Goal: Obtain resource: Obtain resource

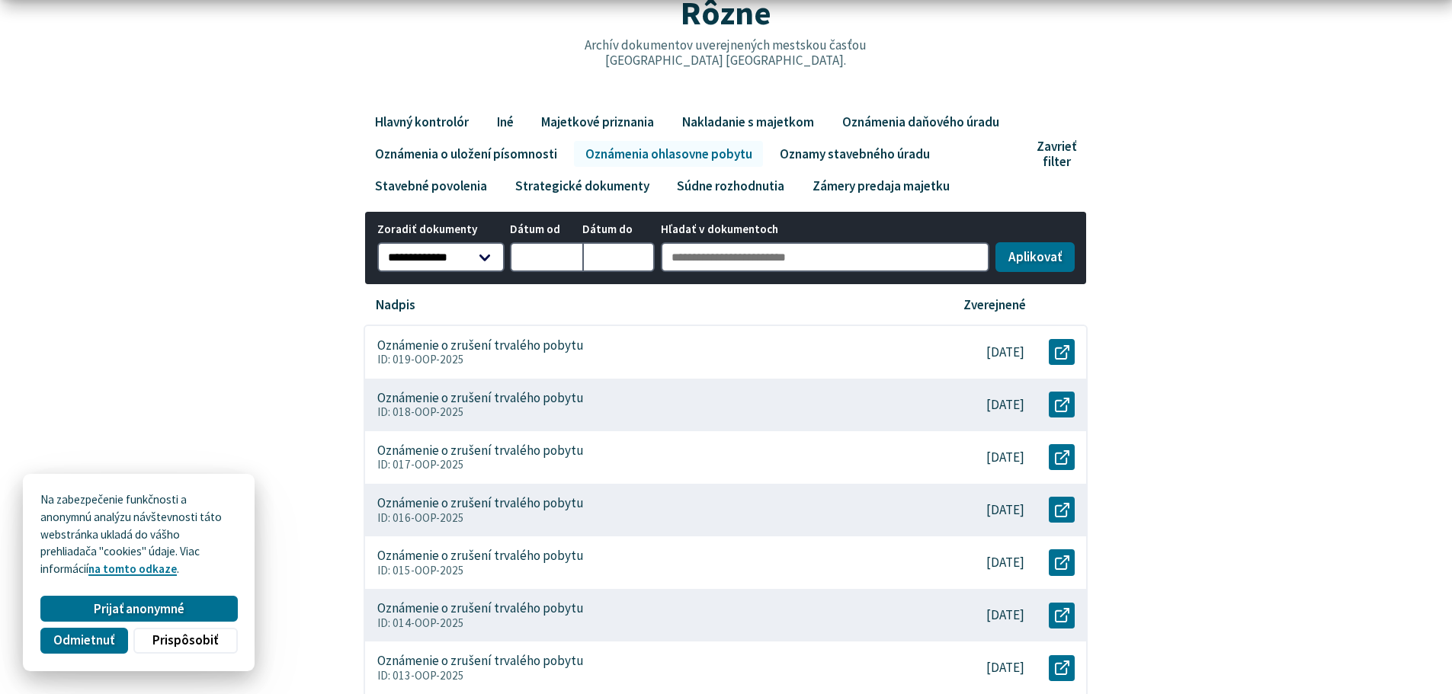
scroll to position [229, 0]
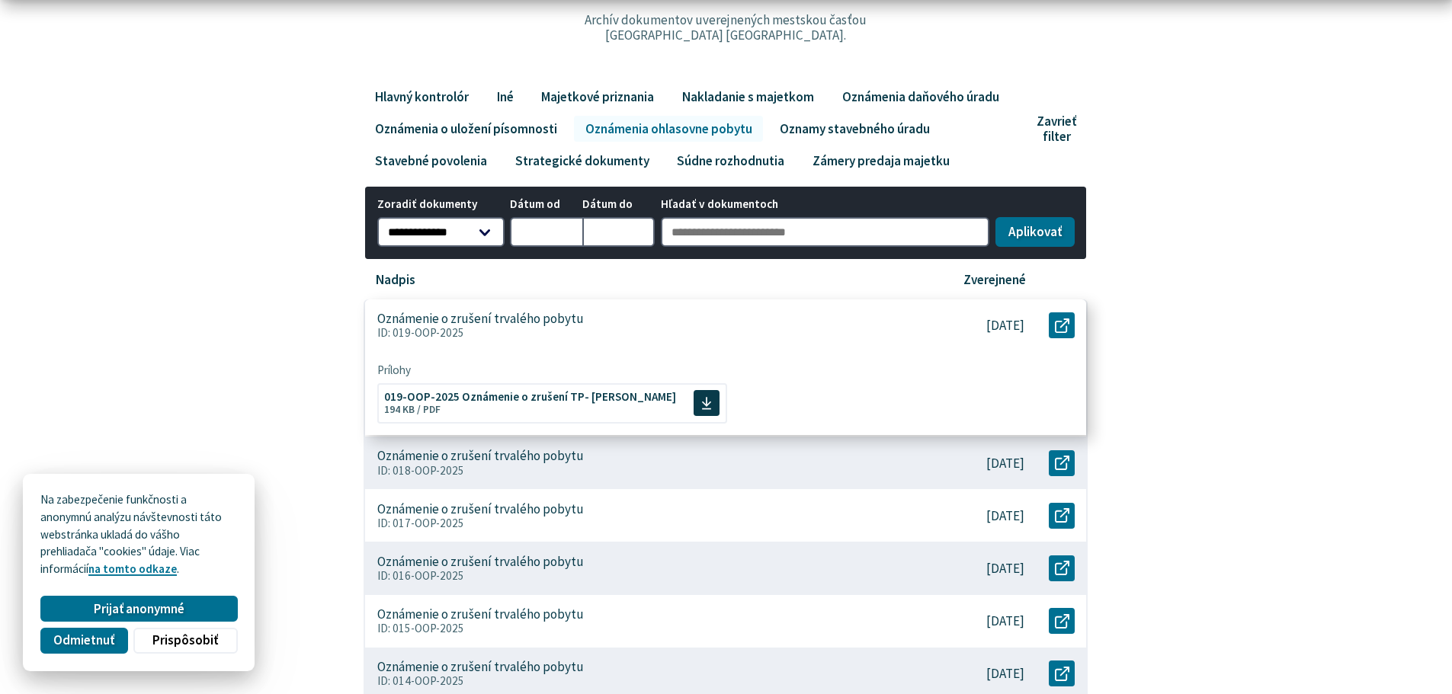
click at [442, 322] on p "Oznámenie o zrušení trvalého pobytu" at bounding box center [480, 319] width 207 height 16
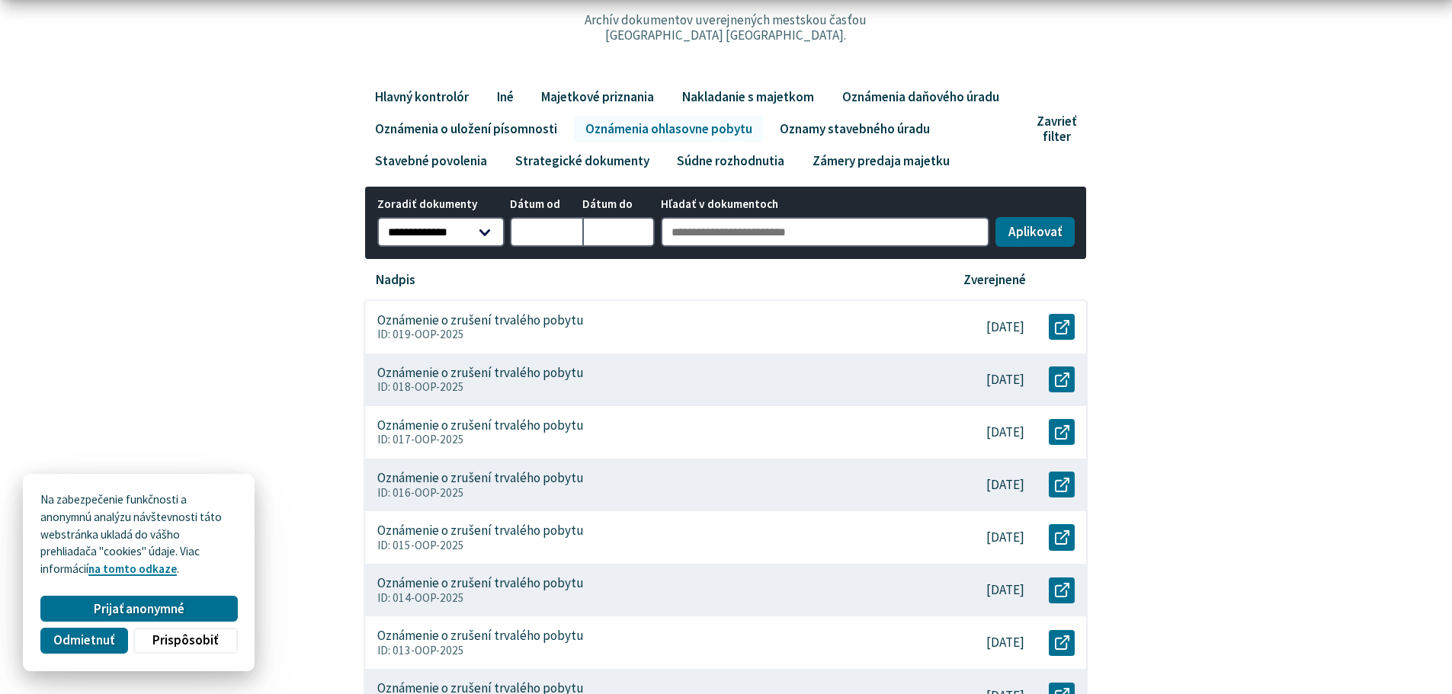
click at [243, 288] on div "**********" at bounding box center [726, 430] width 988 height 692
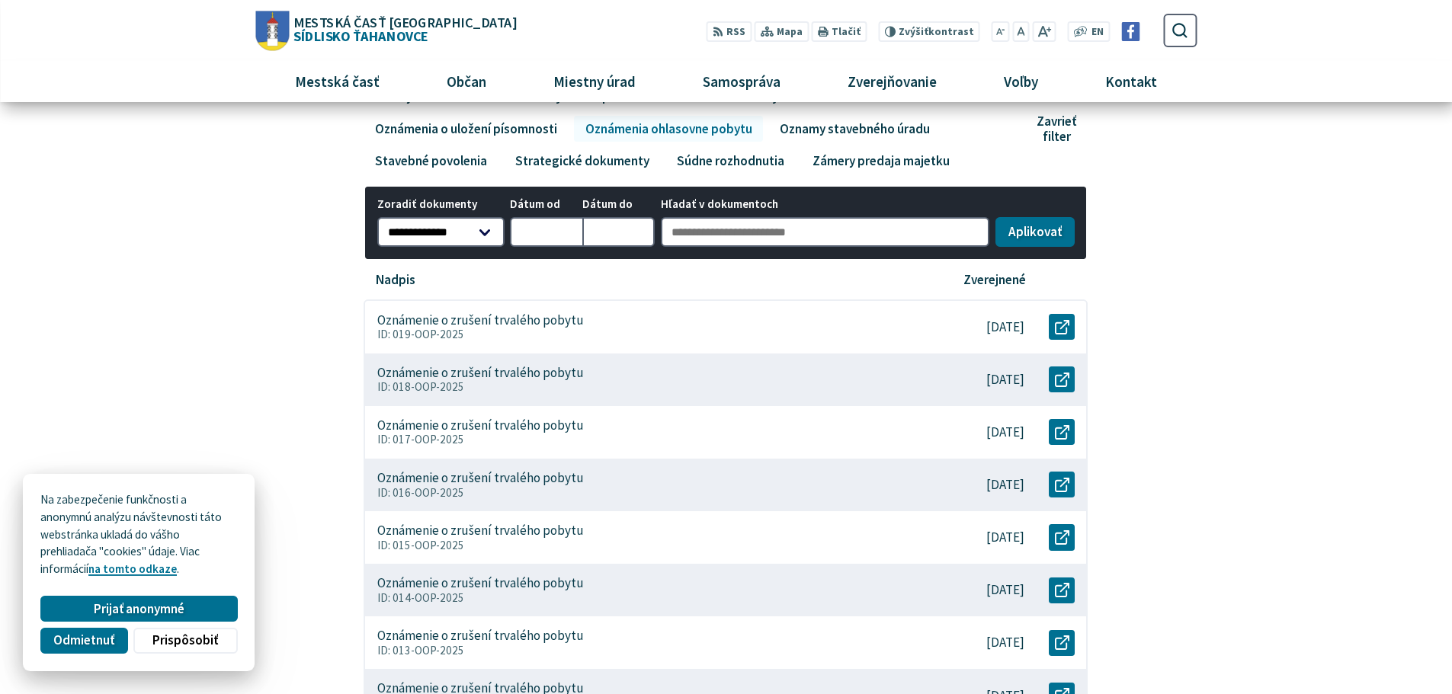
scroll to position [203, 0]
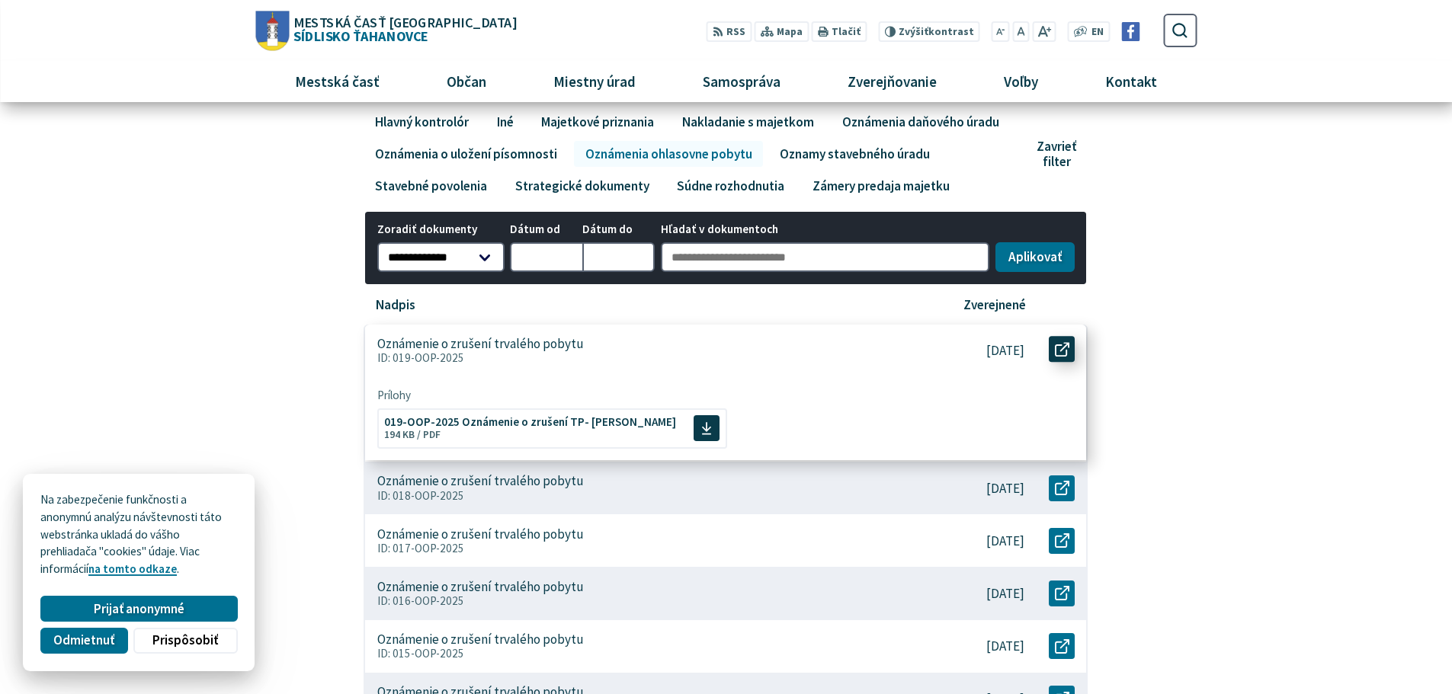
click at [1066, 348] on icon at bounding box center [1062, 349] width 14 height 14
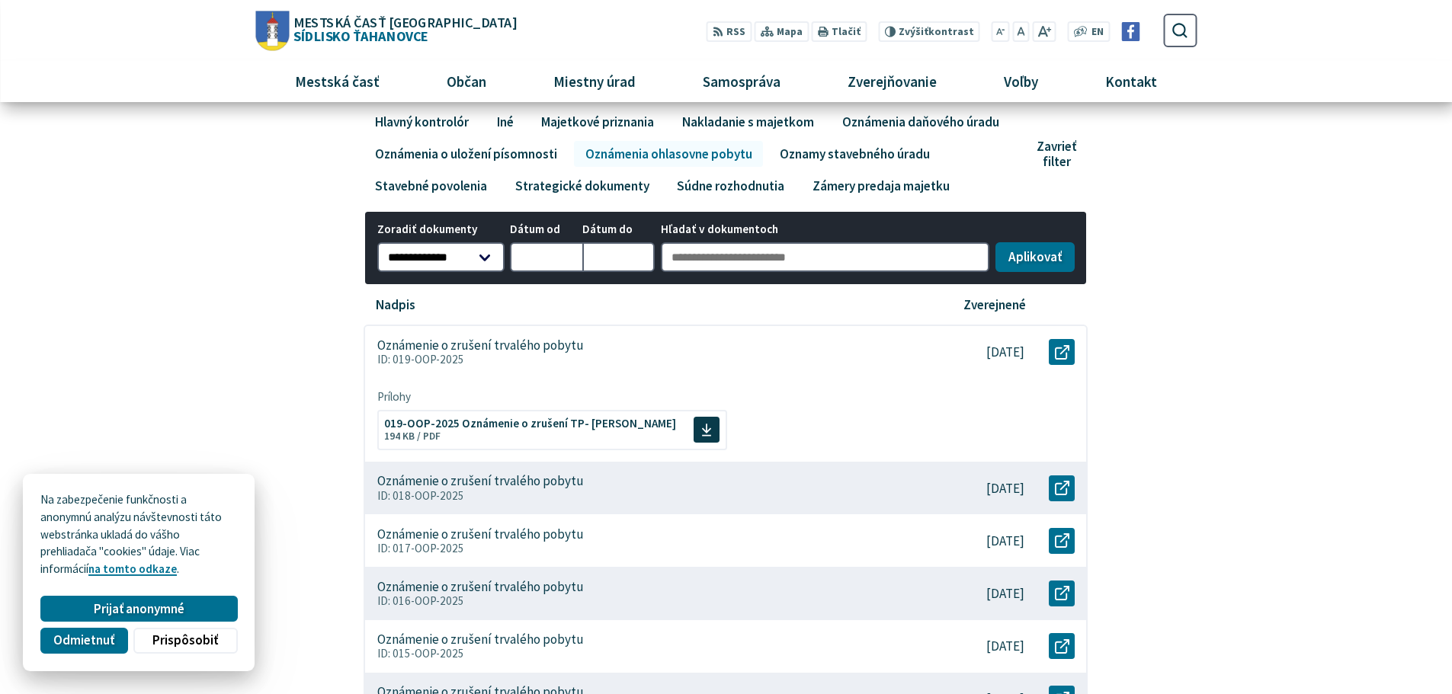
click at [149, 272] on body "Na zabezpečenie funkčnosti a anonymnú analýzu návštevnosti táto webstránka ukla…" at bounding box center [726, 640] width 1452 height 1686
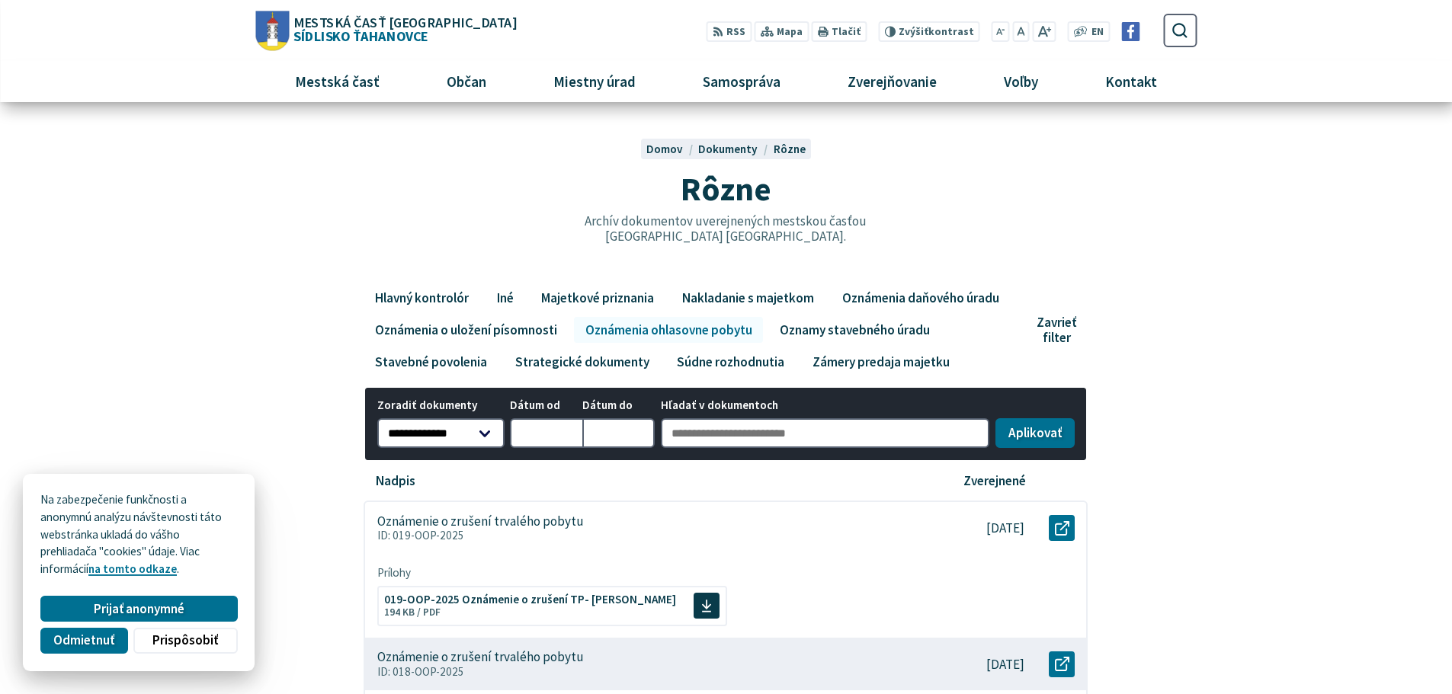
scroll to position [0, 0]
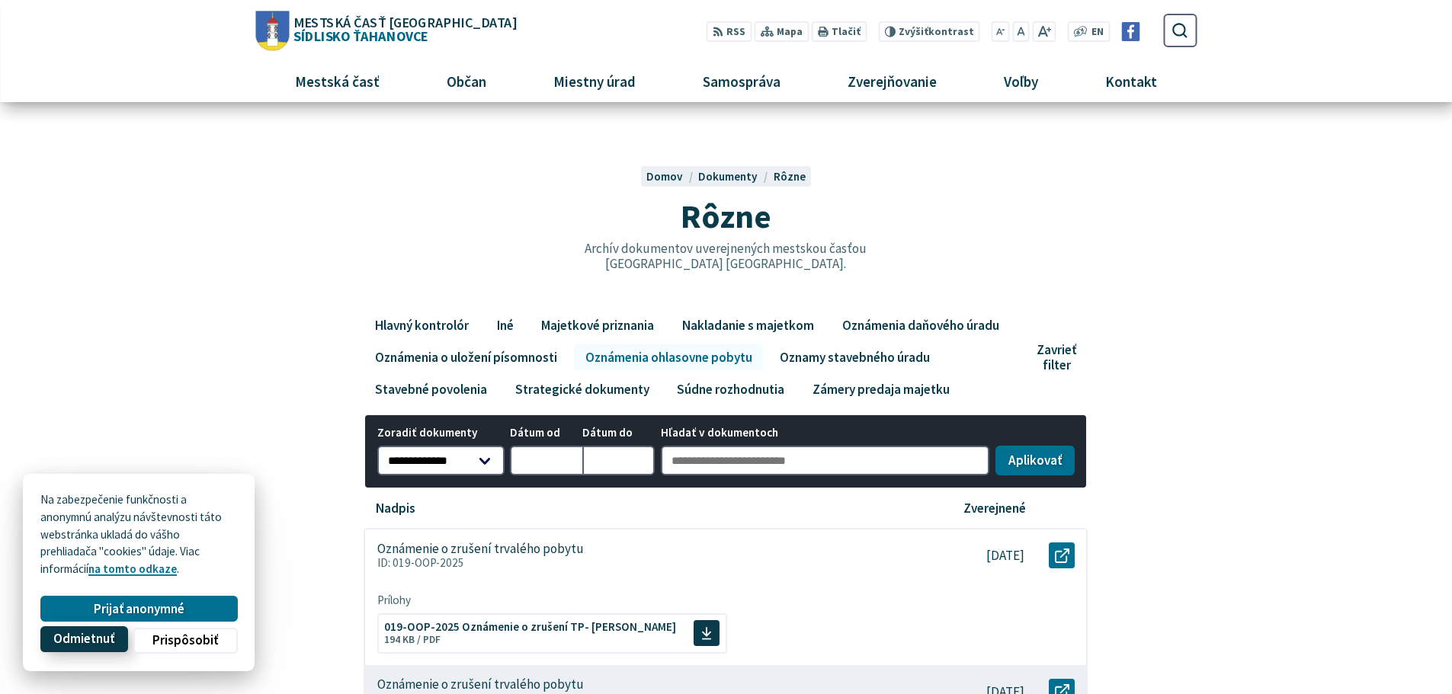
click at [100, 645] on span "Odmietnuť" at bounding box center [83, 640] width 61 height 16
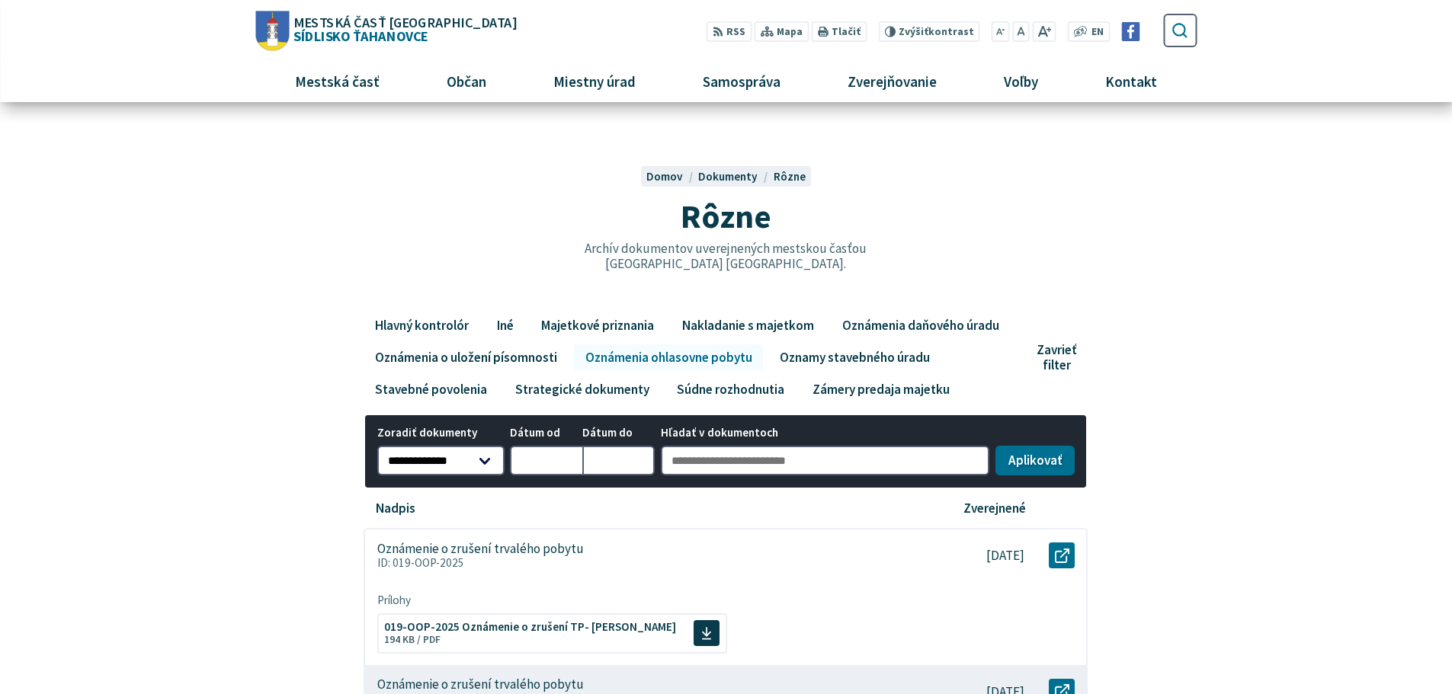
click at [1187, 28] on icon "submit" at bounding box center [1180, 30] width 18 height 18
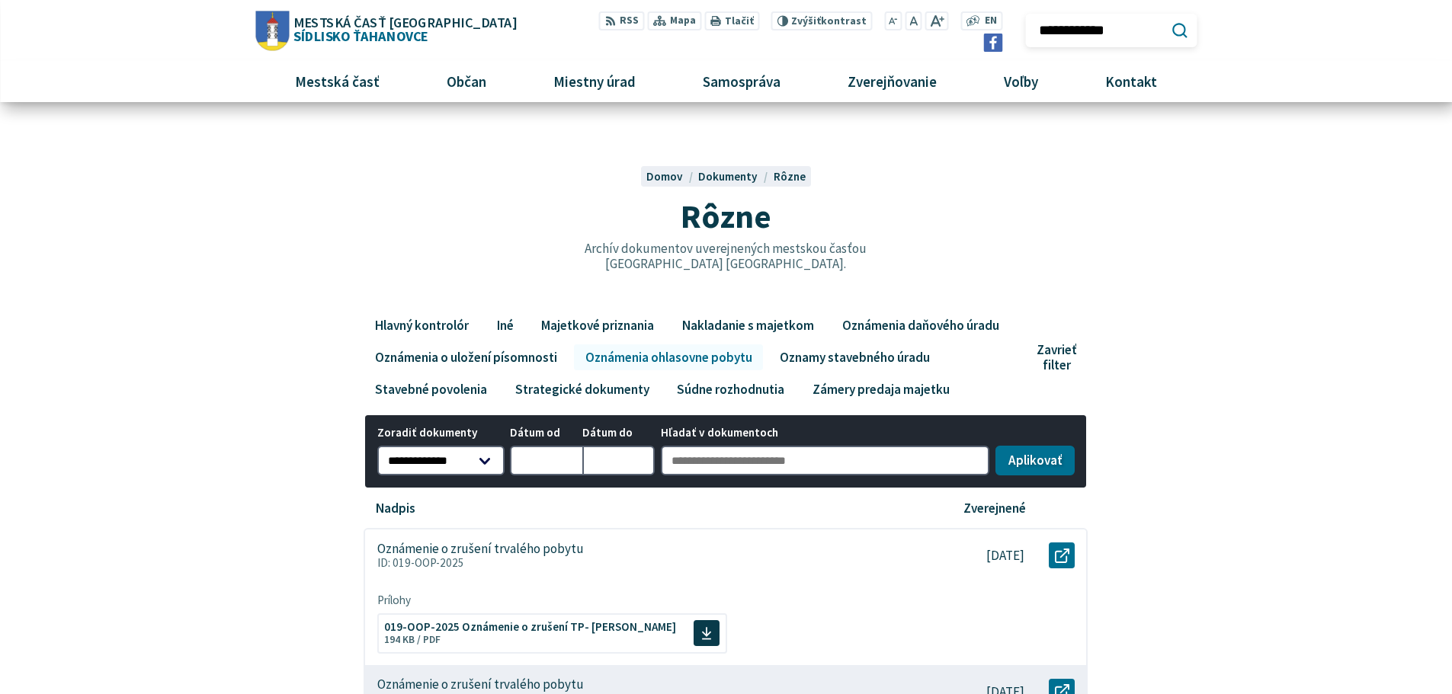
type input "**********"
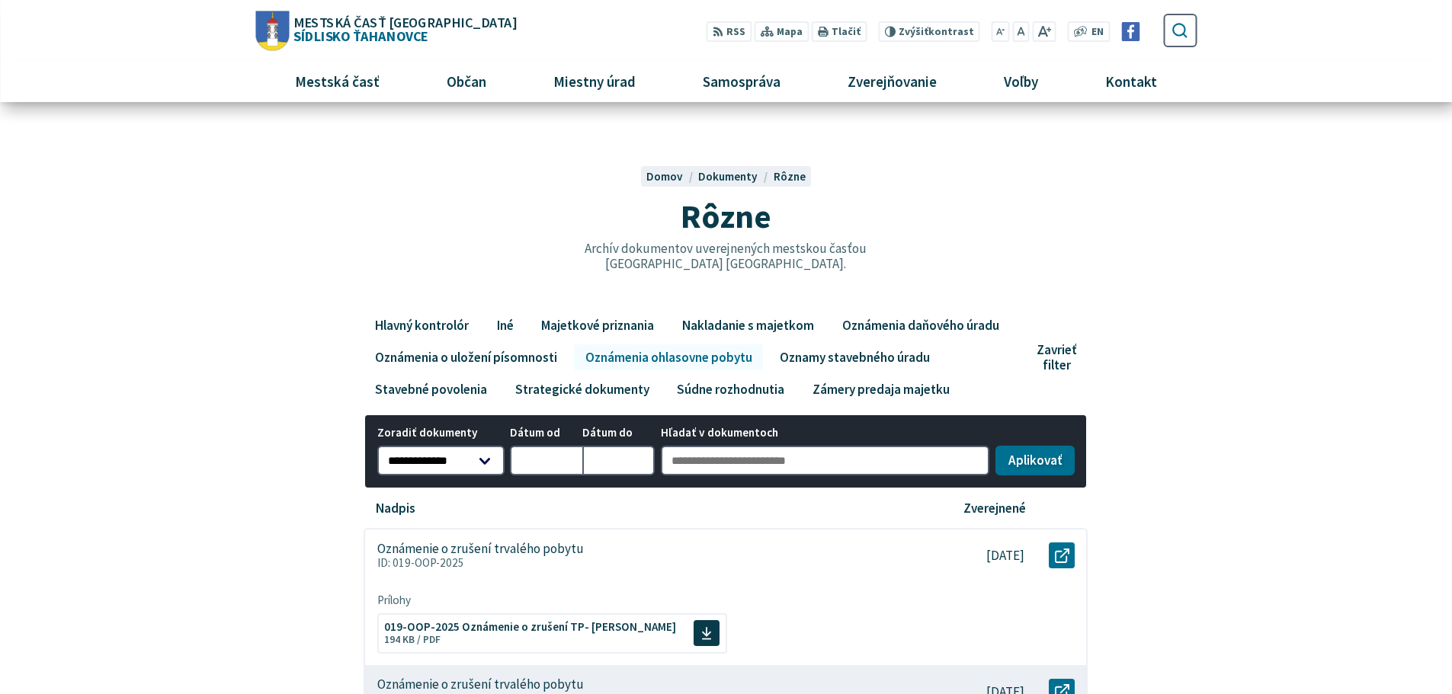
click at [1182, 25] on use "submit" at bounding box center [1179, 30] width 15 height 15
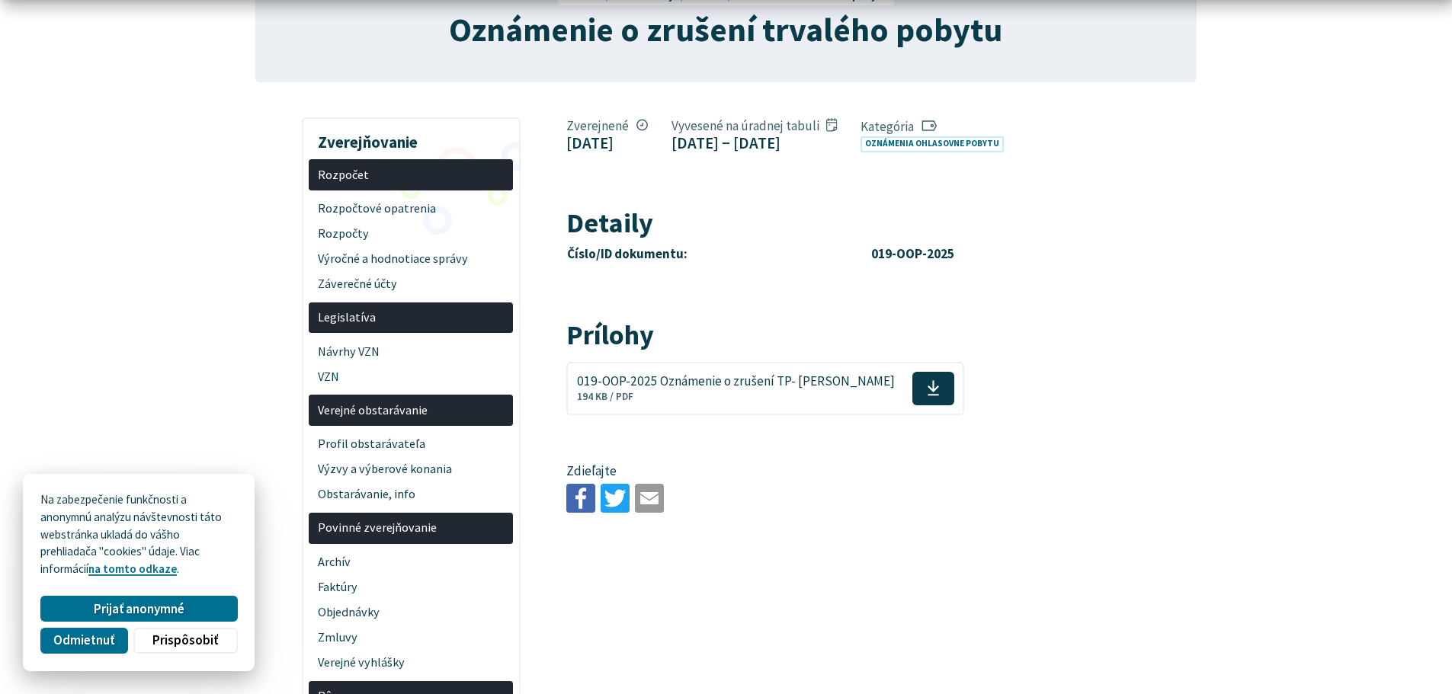
scroll to position [203, 0]
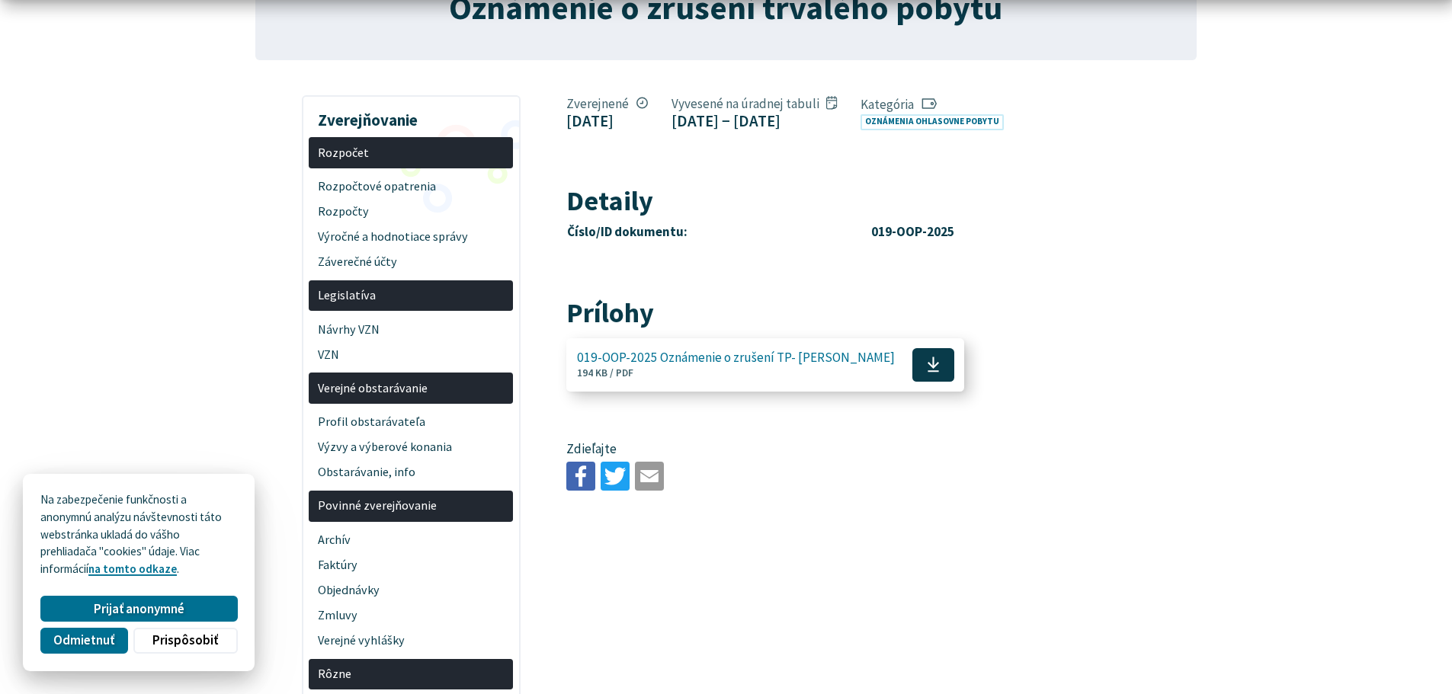
click at [927, 373] on use at bounding box center [932, 364] width 11 height 15
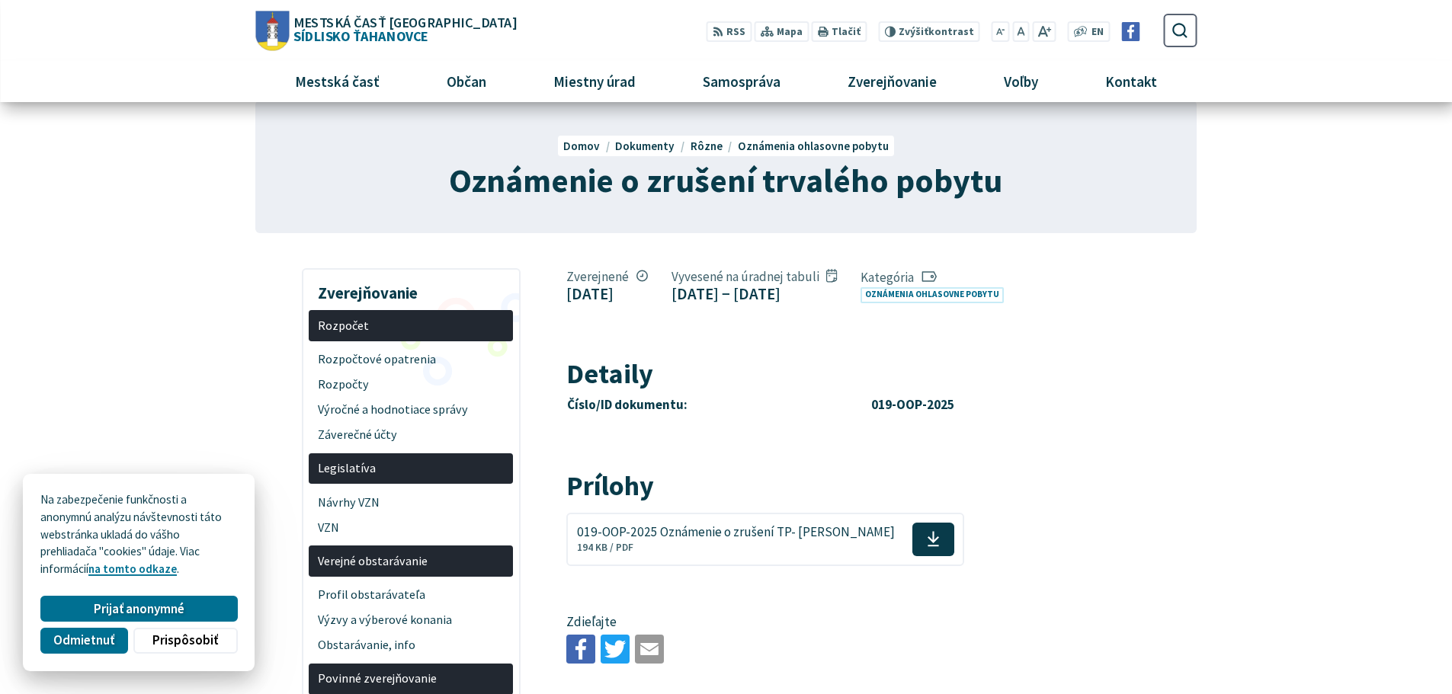
scroll to position [0, 0]
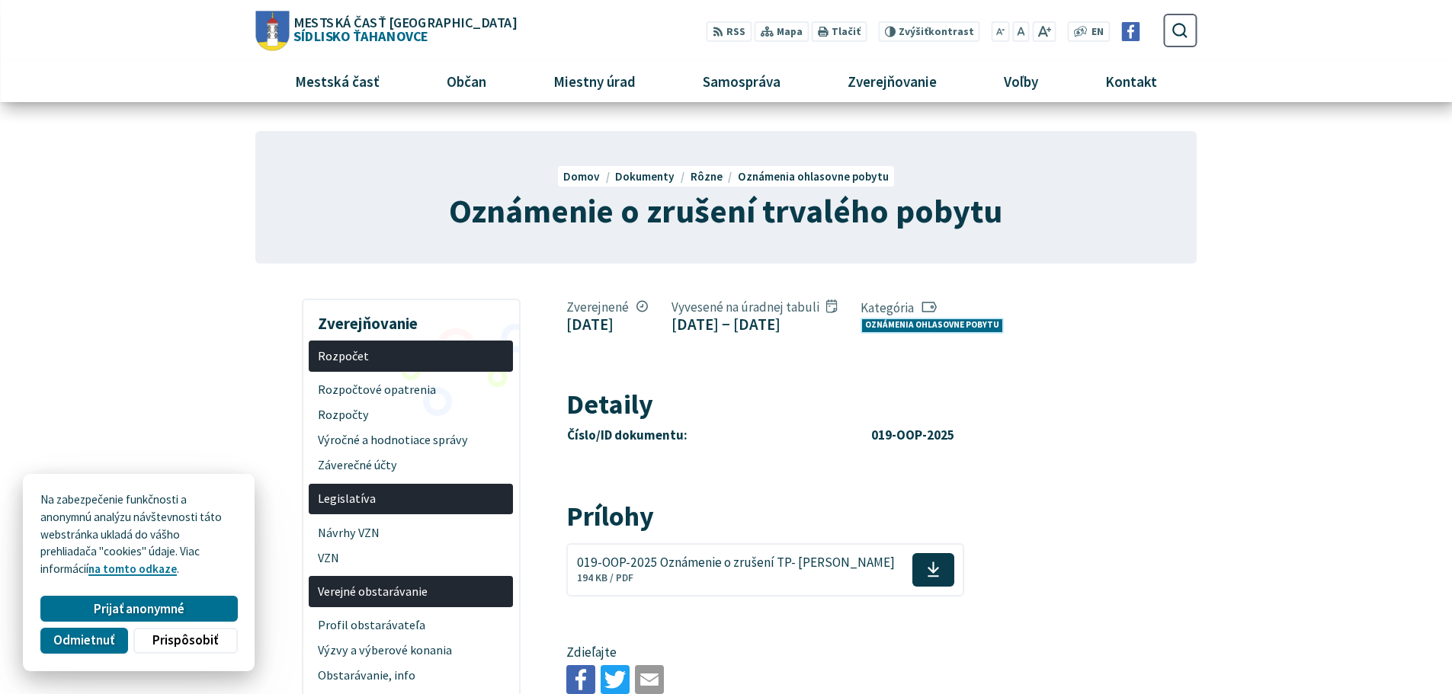
click at [860, 334] on link "Oznámenia ohlasovne pobytu" at bounding box center [931, 326] width 143 height 16
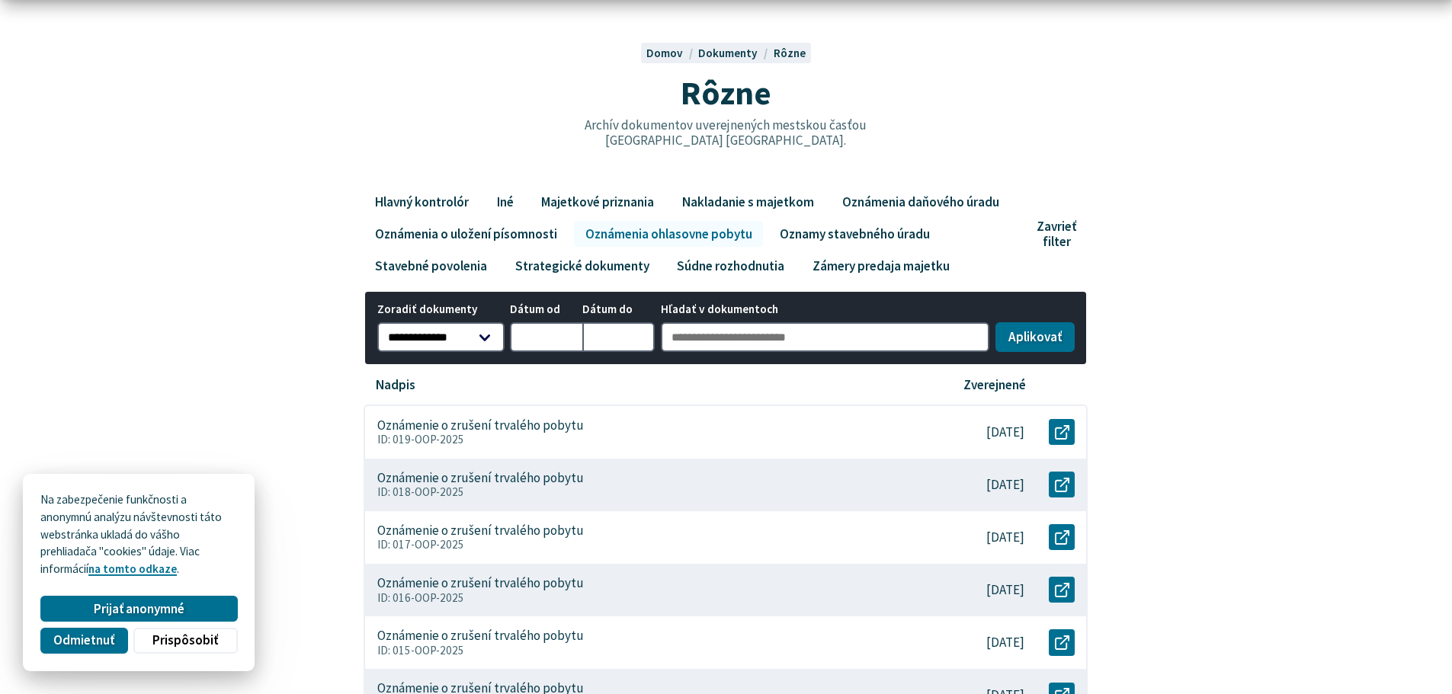
scroll to position [127, 0]
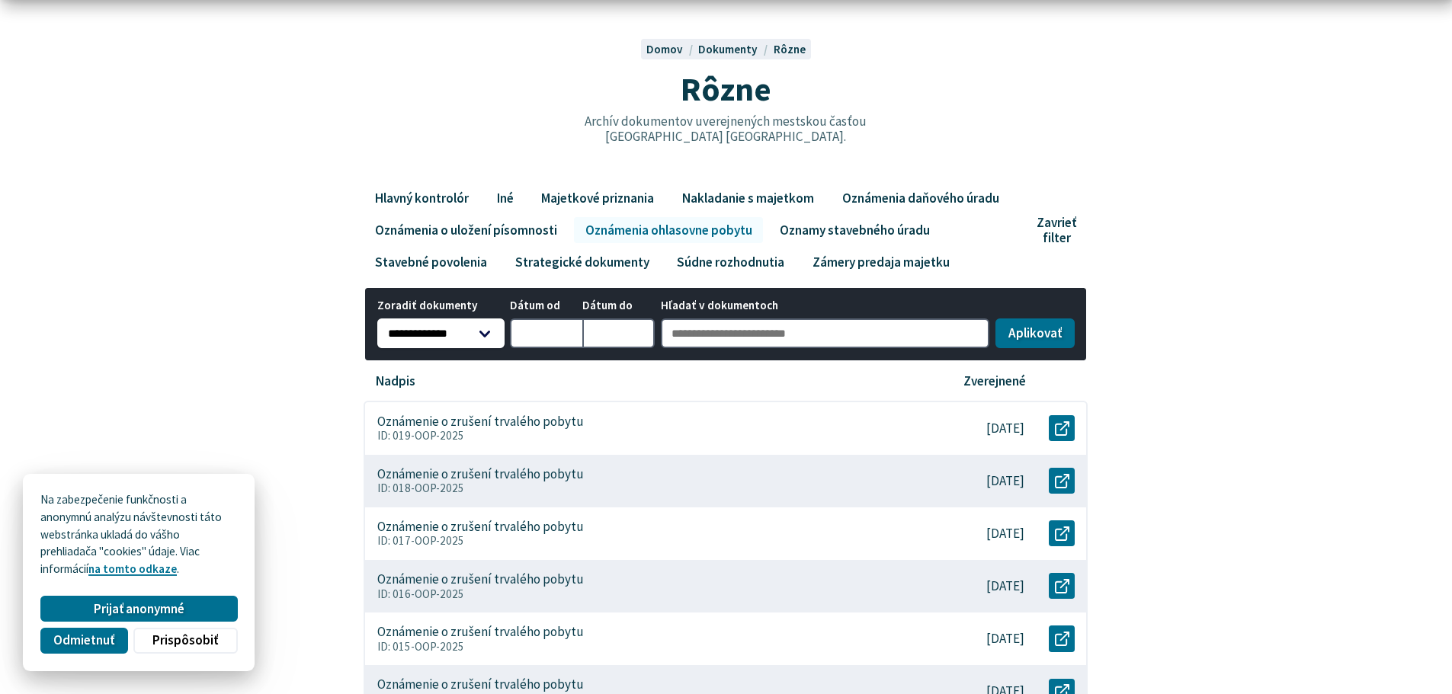
click at [488, 333] on select "**********" at bounding box center [440, 334] width 127 height 30
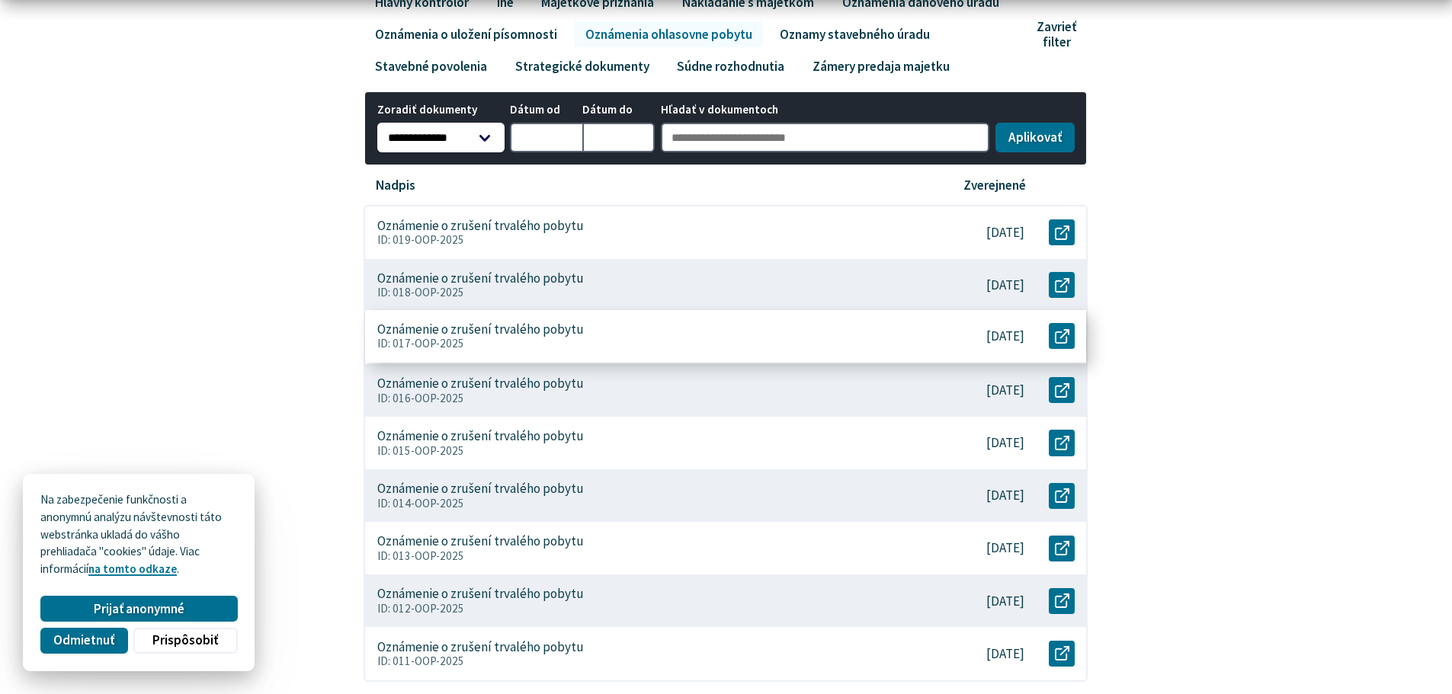
scroll to position [330, 0]
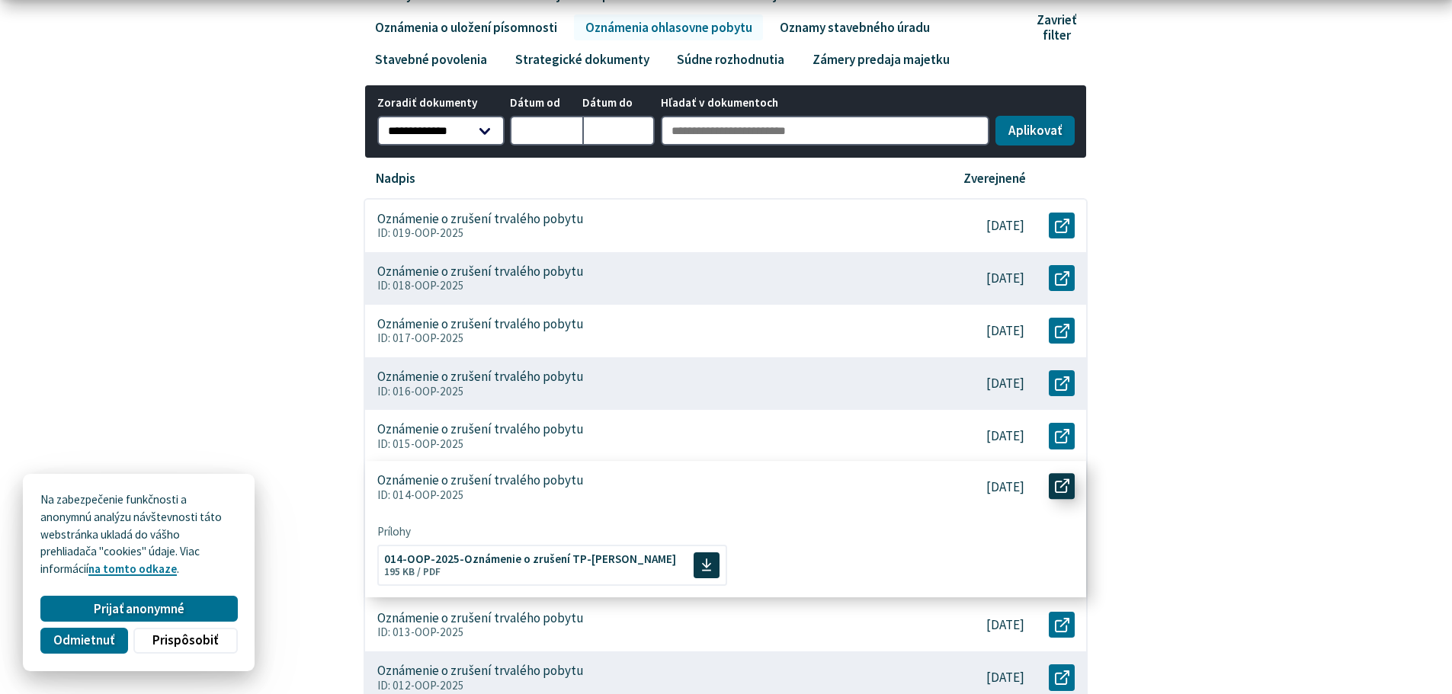
click at [1064, 488] on icon at bounding box center [1062, 486] width 14 height 14
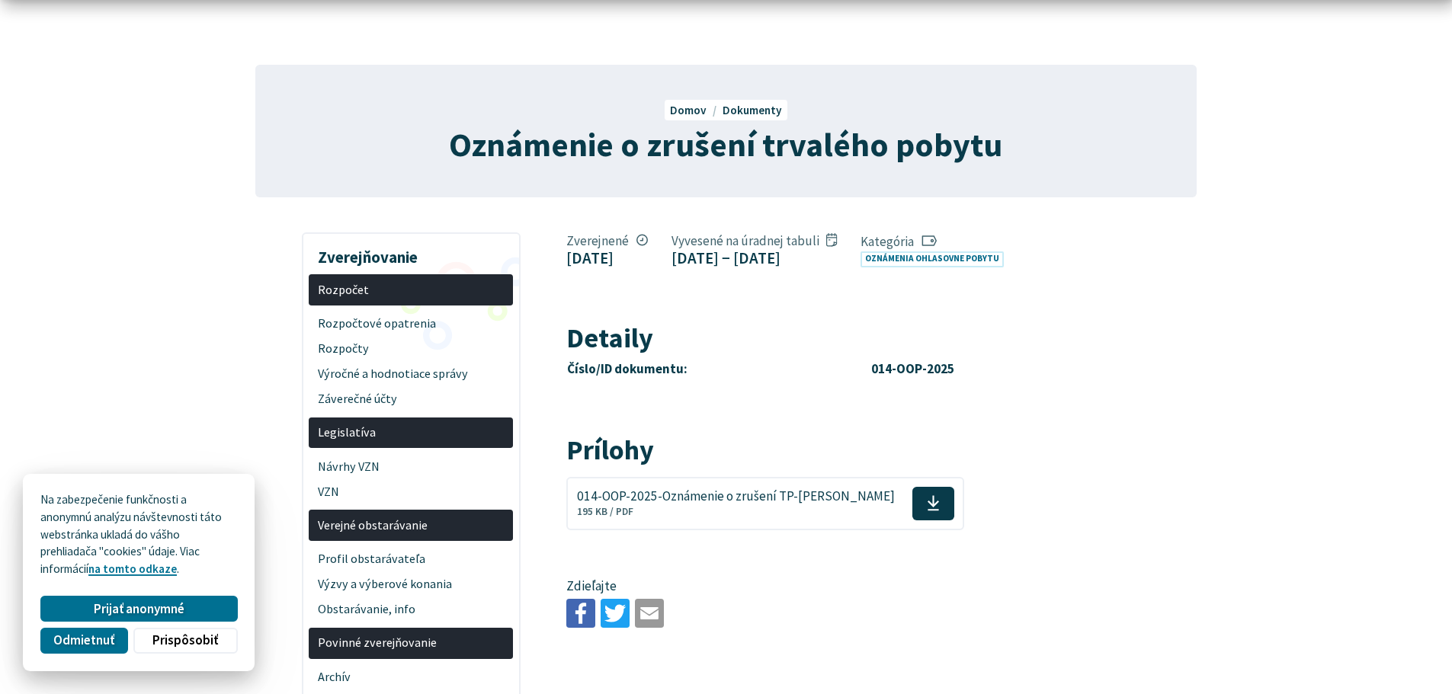
scroll to position [101, 0]
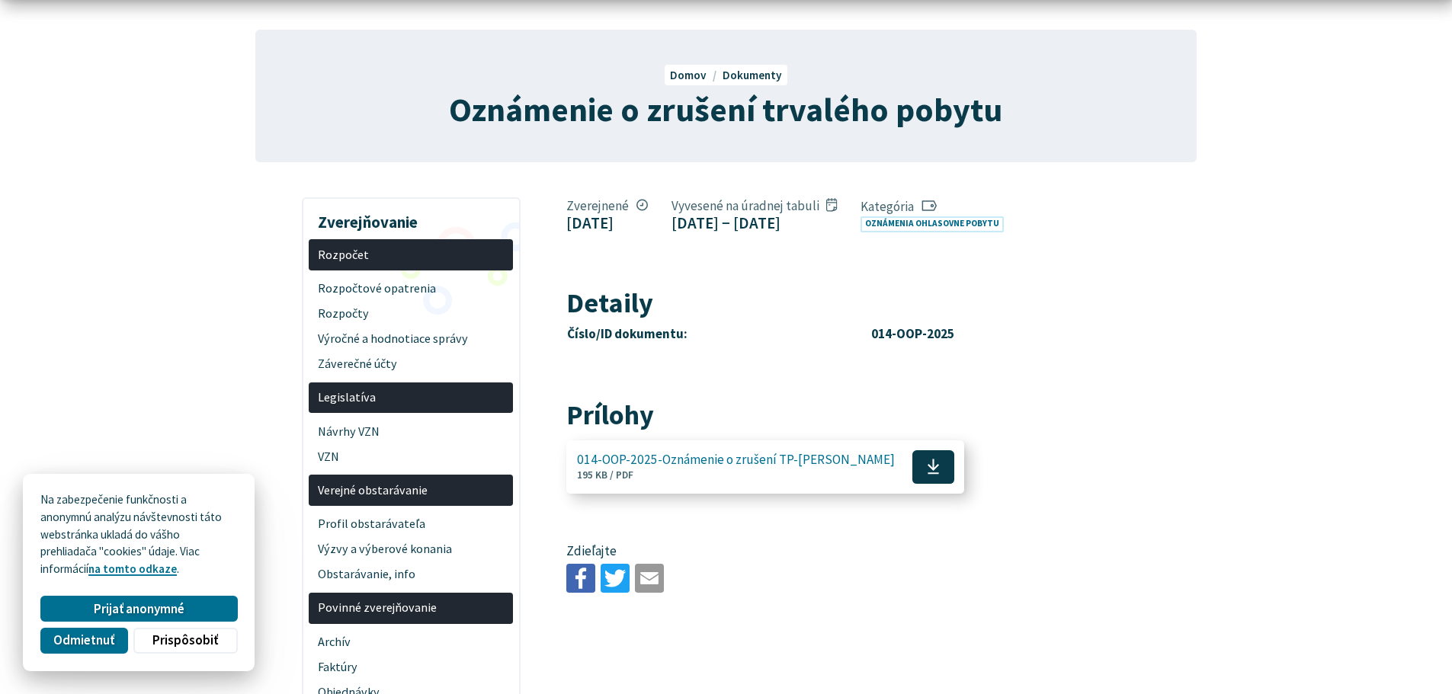
click at [925, 484] on span at bounding box center [933, 467] width 42 height 34
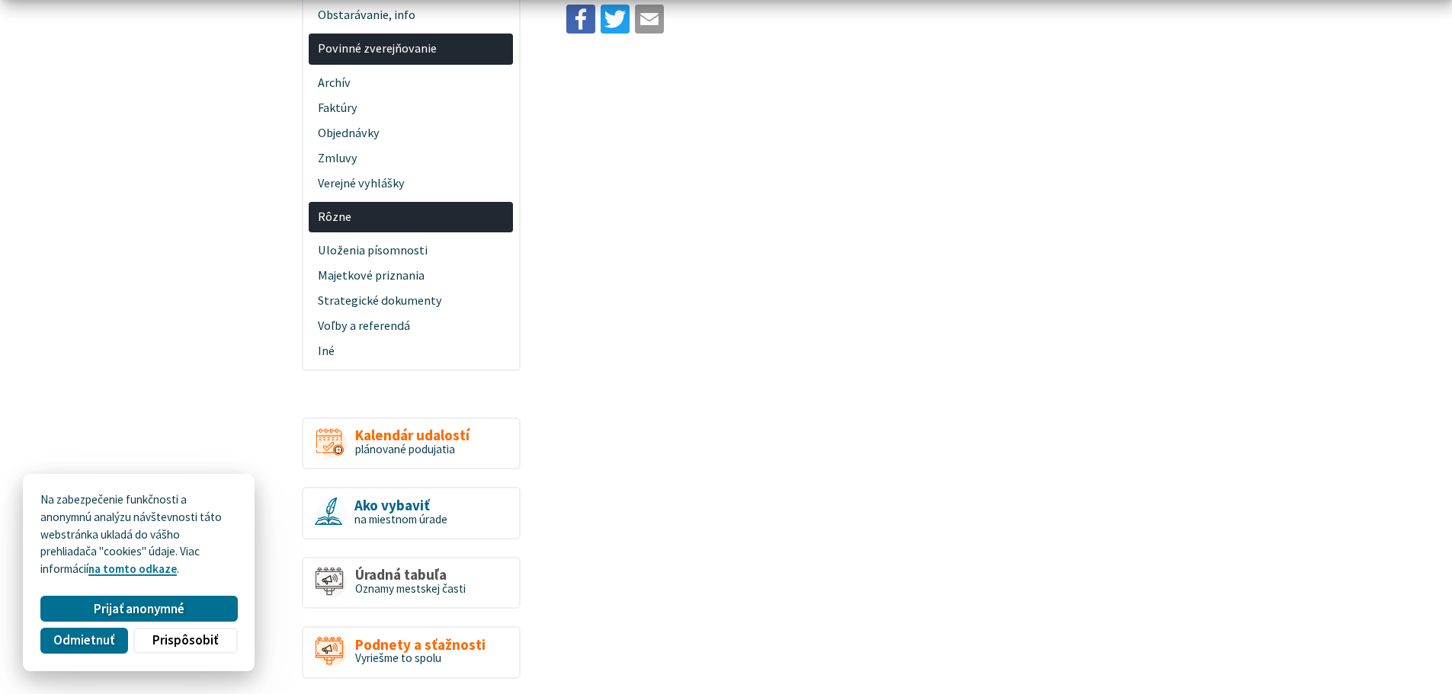
scroll to position [686, 0]
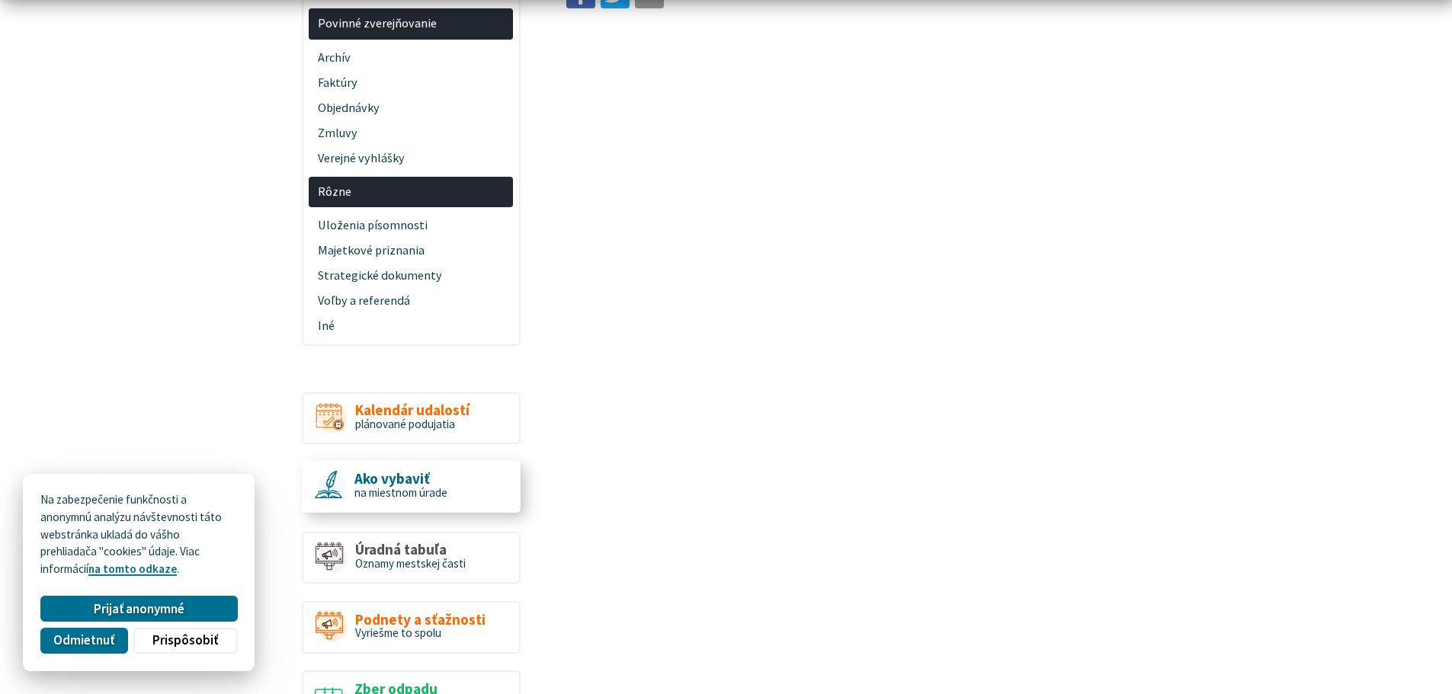
click at [411, 474] on span "Ako vybaviť" at bounding box center [400, 479] width 93 height 16
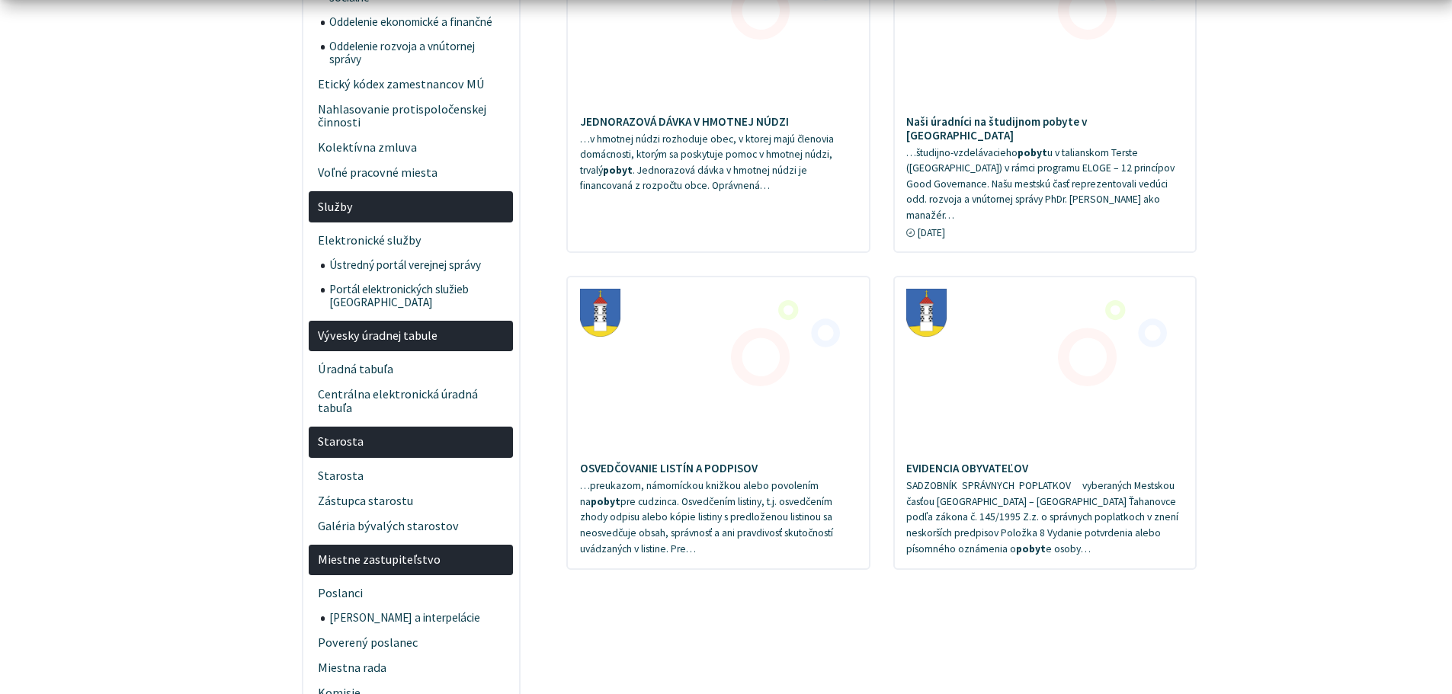
scroll to position [1092, 0]
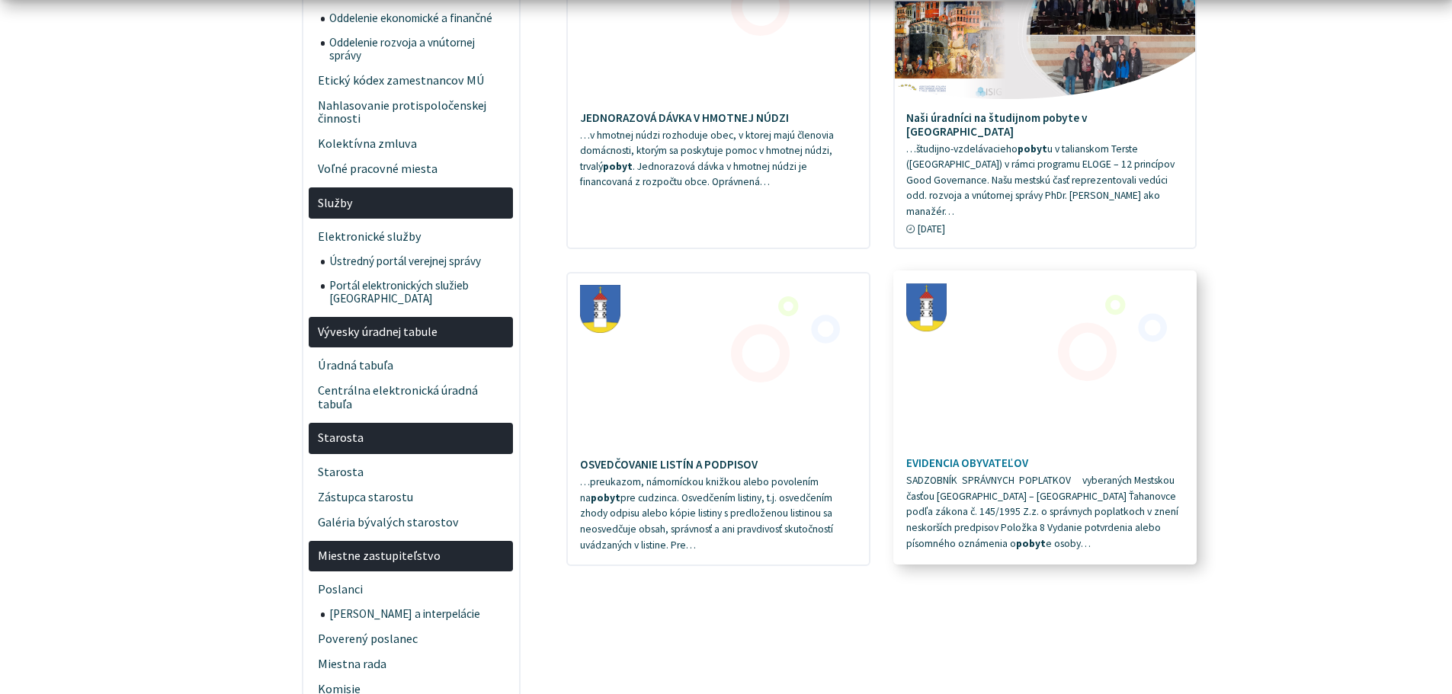
click at [947, 456] on h4 "EVIDENCIA OBYVATEĽOV" at bounding box center [1044, 463] width 277 height 14
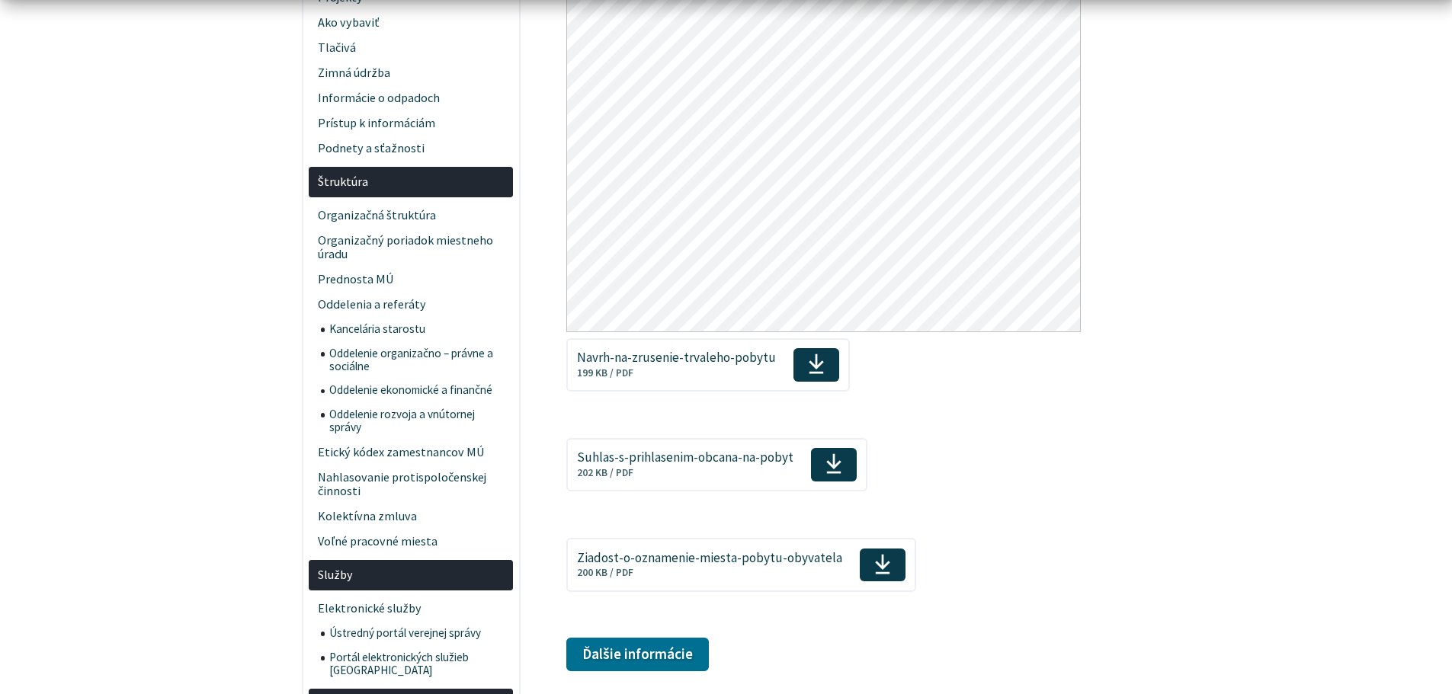
scroll to position [915, 0]
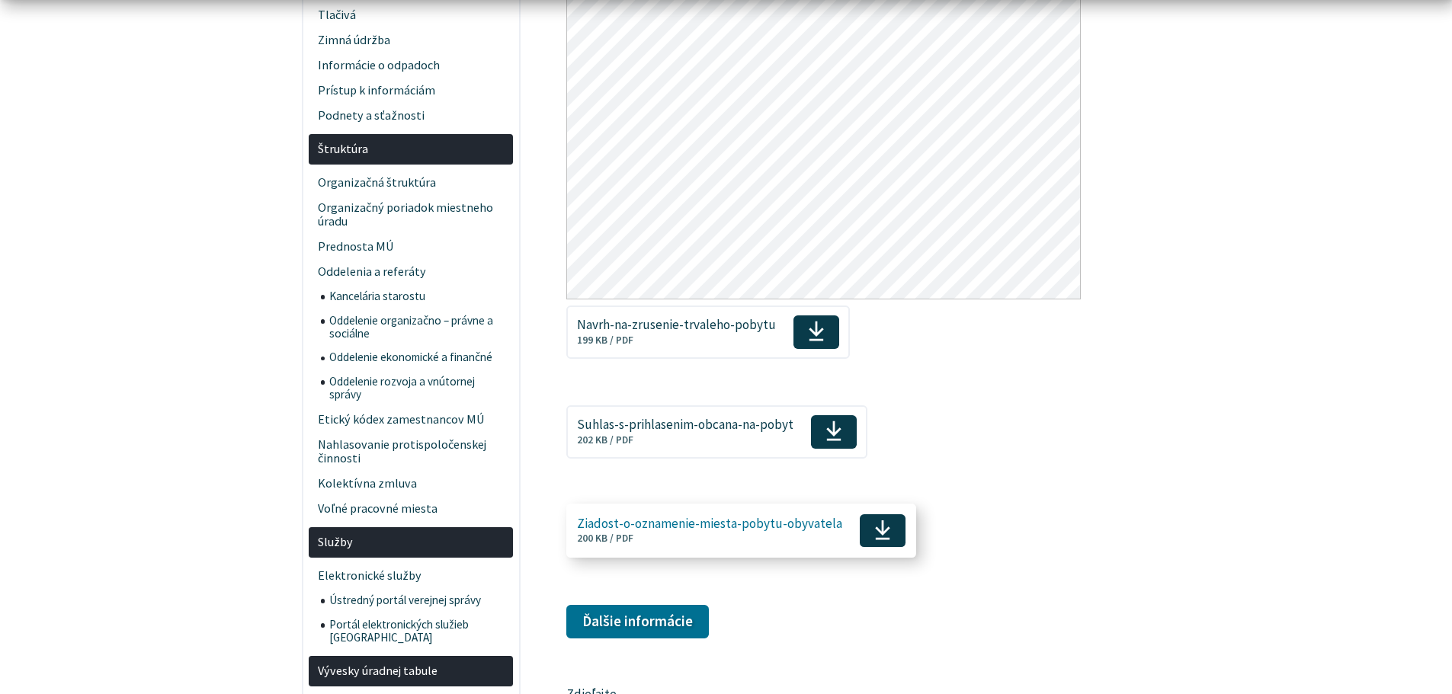
click at [669, 528] on span "Ziadost-o-oznamenie-miesta-pobytu-obyvatela" at bounding box center [709, 524] width 265 height 14
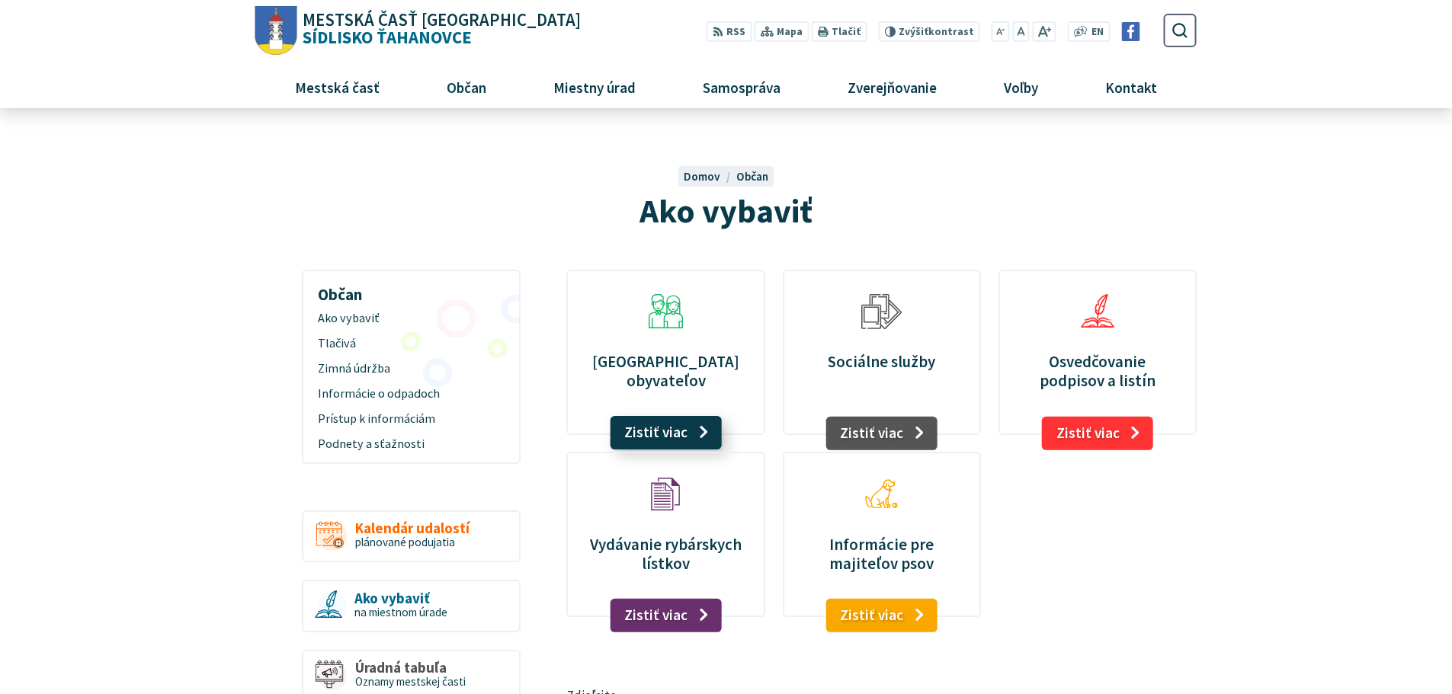
click at [650, 435] on link "Zistiť viac" at bounding box center [666, 433] width 112 height 34
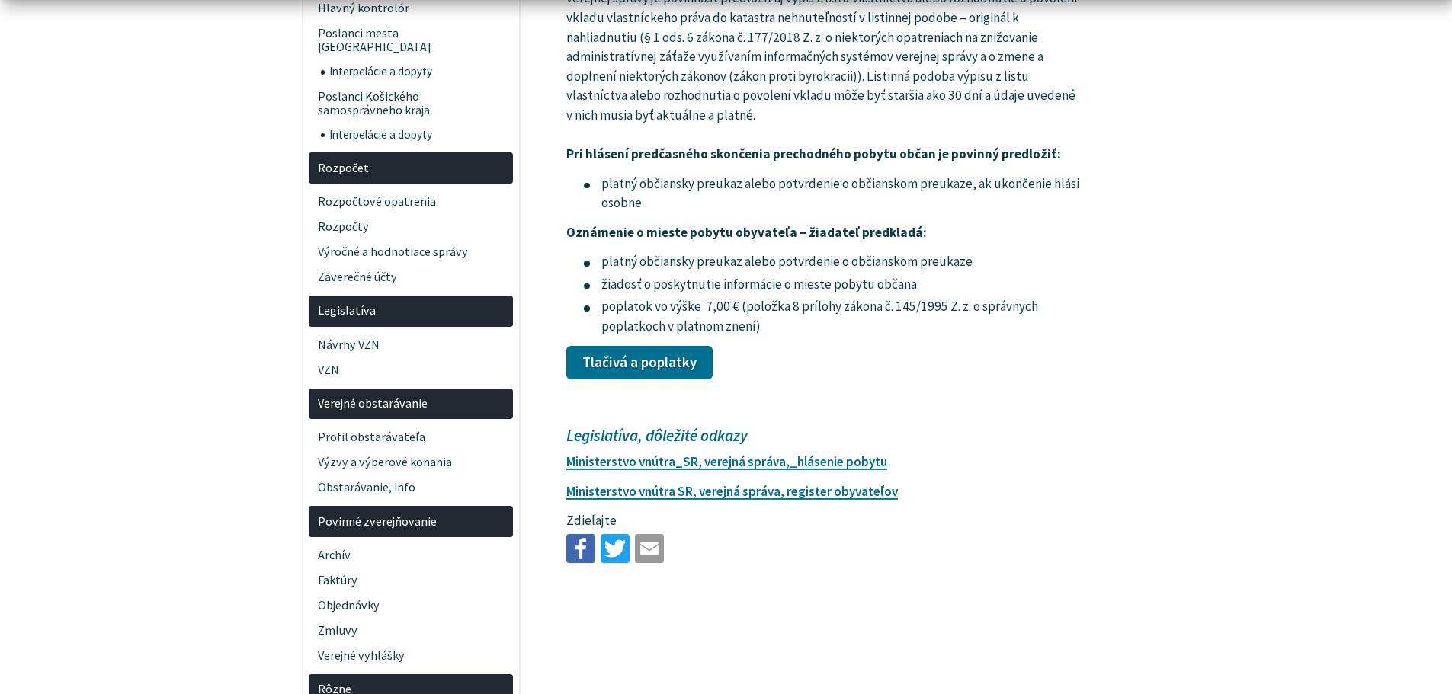
scroll to position [2490, 0]
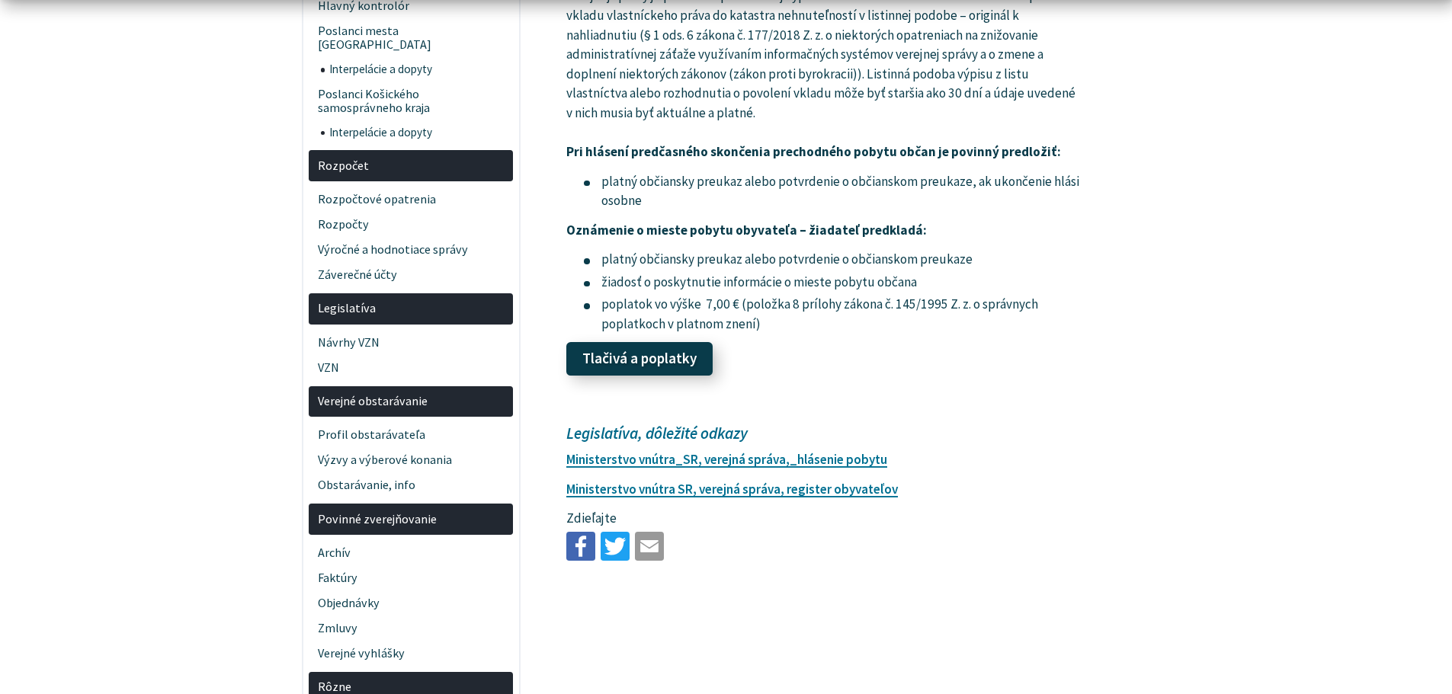
click at [651, 367] on link "Tlačivá a poplatky" at bounding box center [639, 359] width 146 height 34
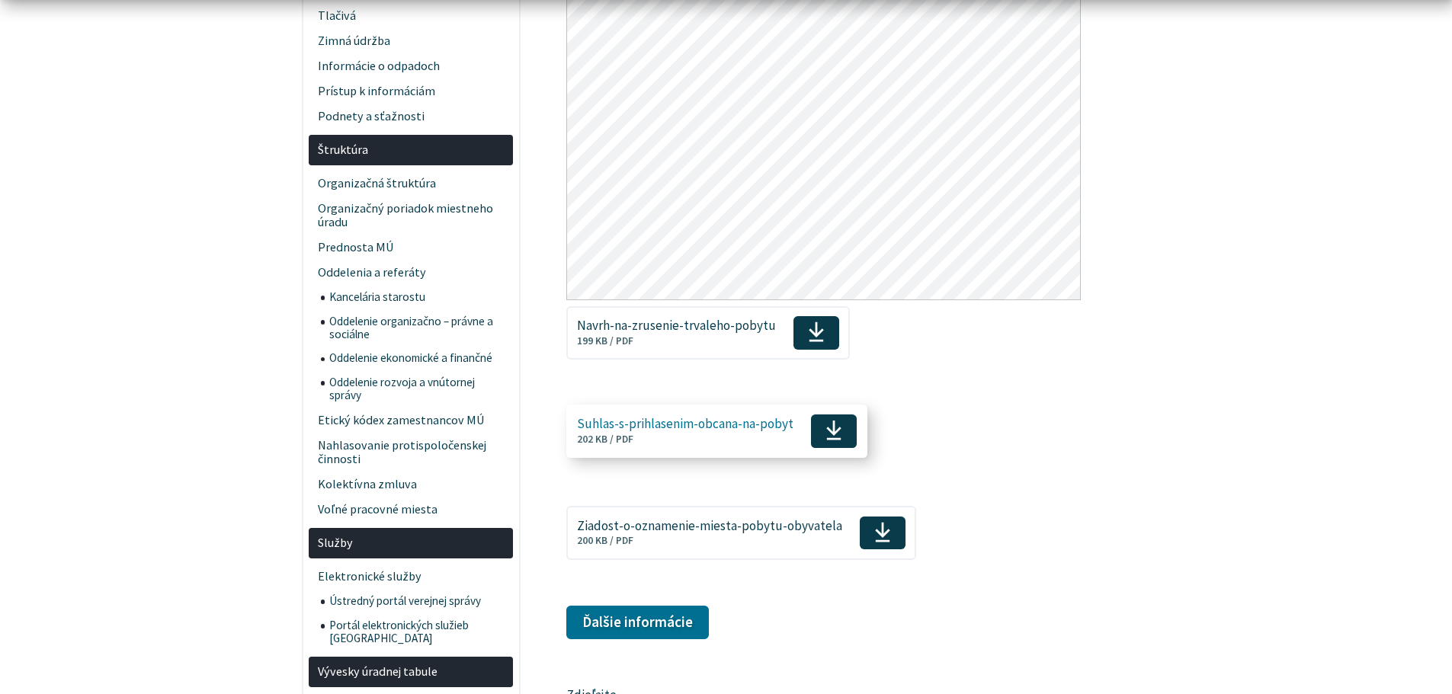
scroll to position [915, 0]
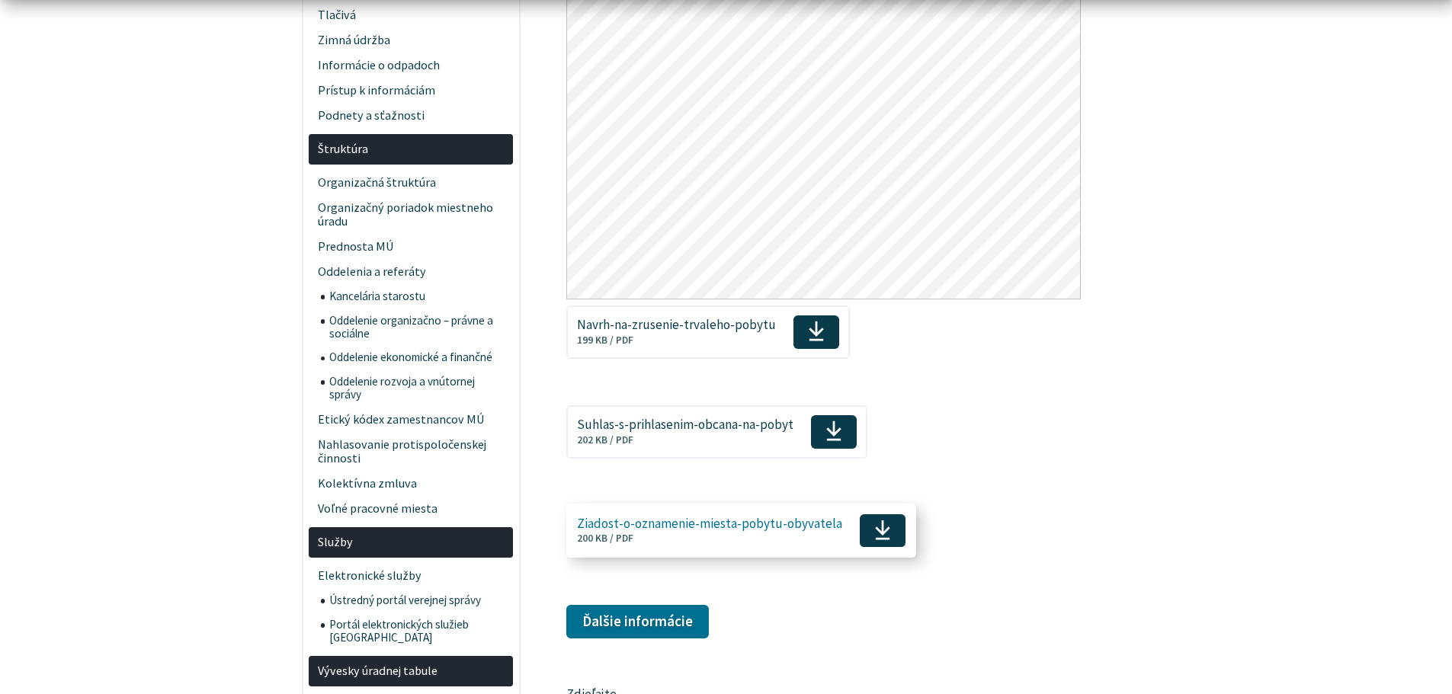
click at [702, 530] on span "Ziadost-o-oznamenie-miesta-pobytu-obyvatela" at bounding box center [709, 524] width 265 height 14
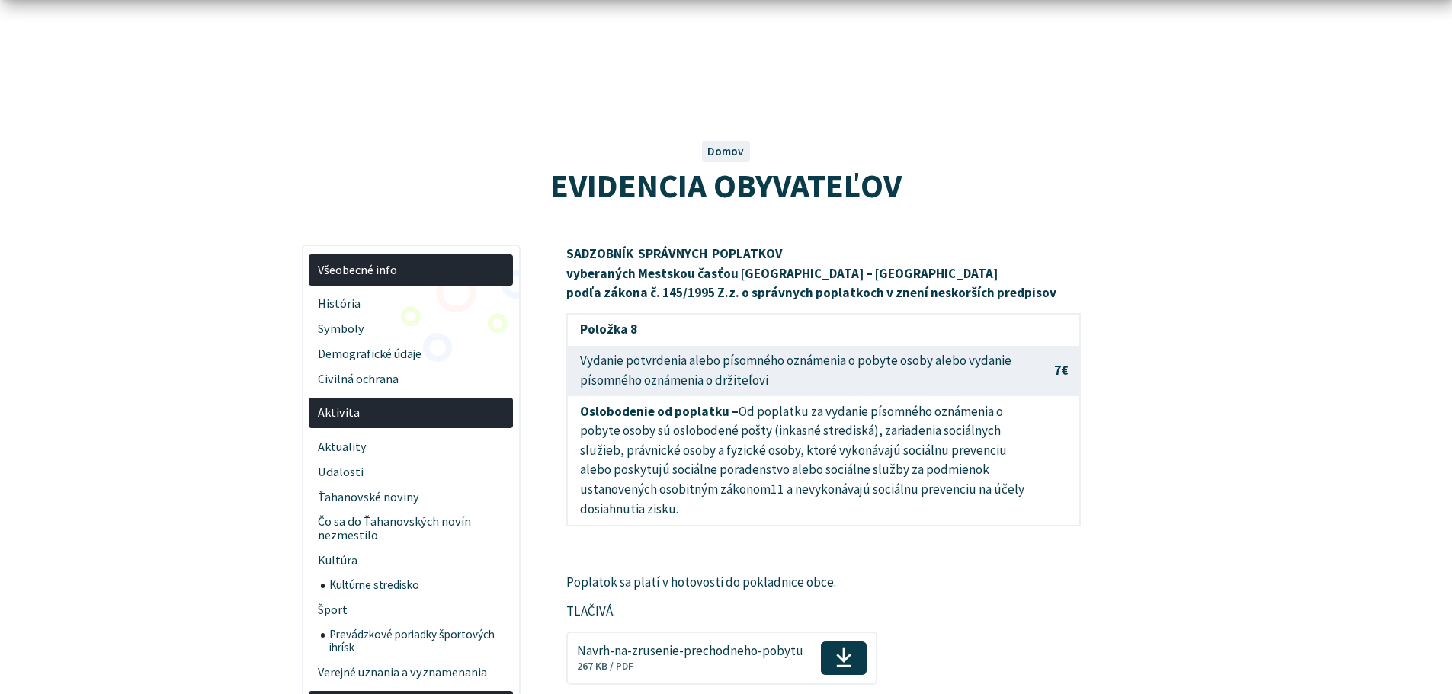
scroll to position [0, 0]
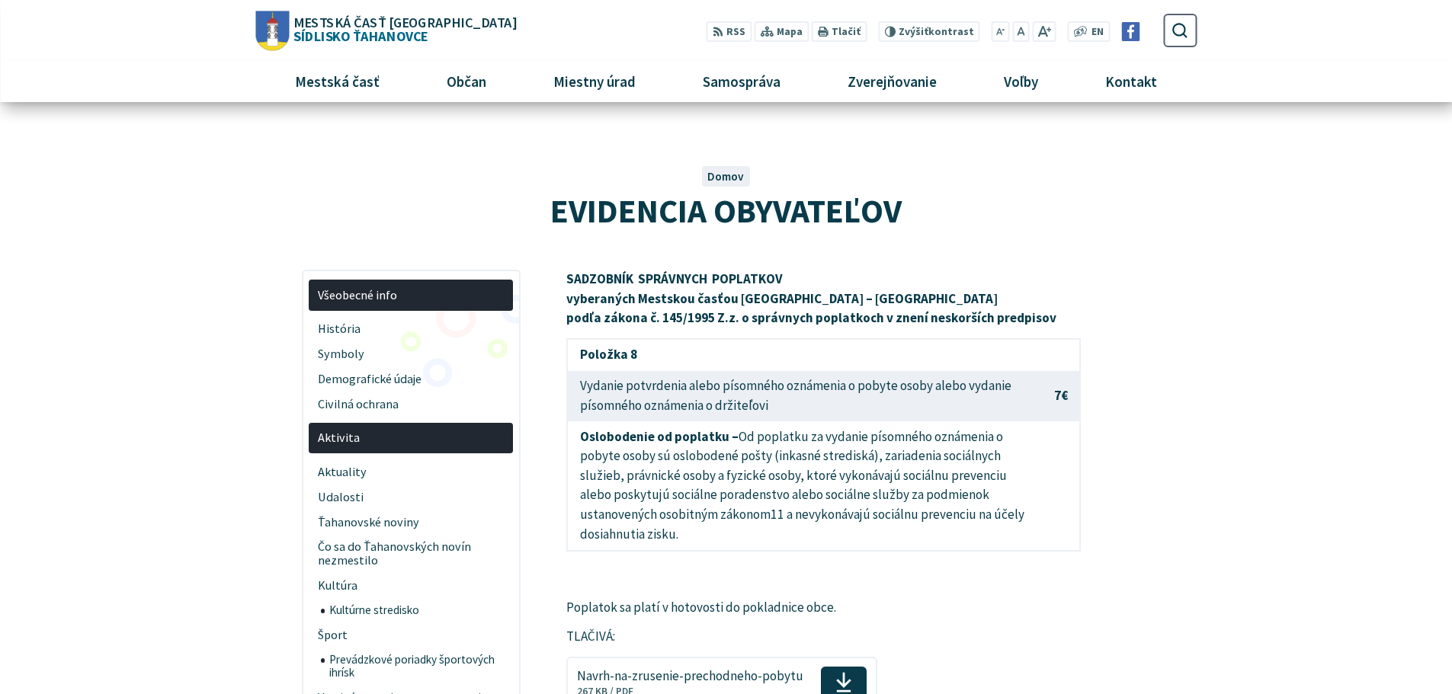
click at [727, 173] on span "Domov" at bounding box center [725, 176] width 37 height 14
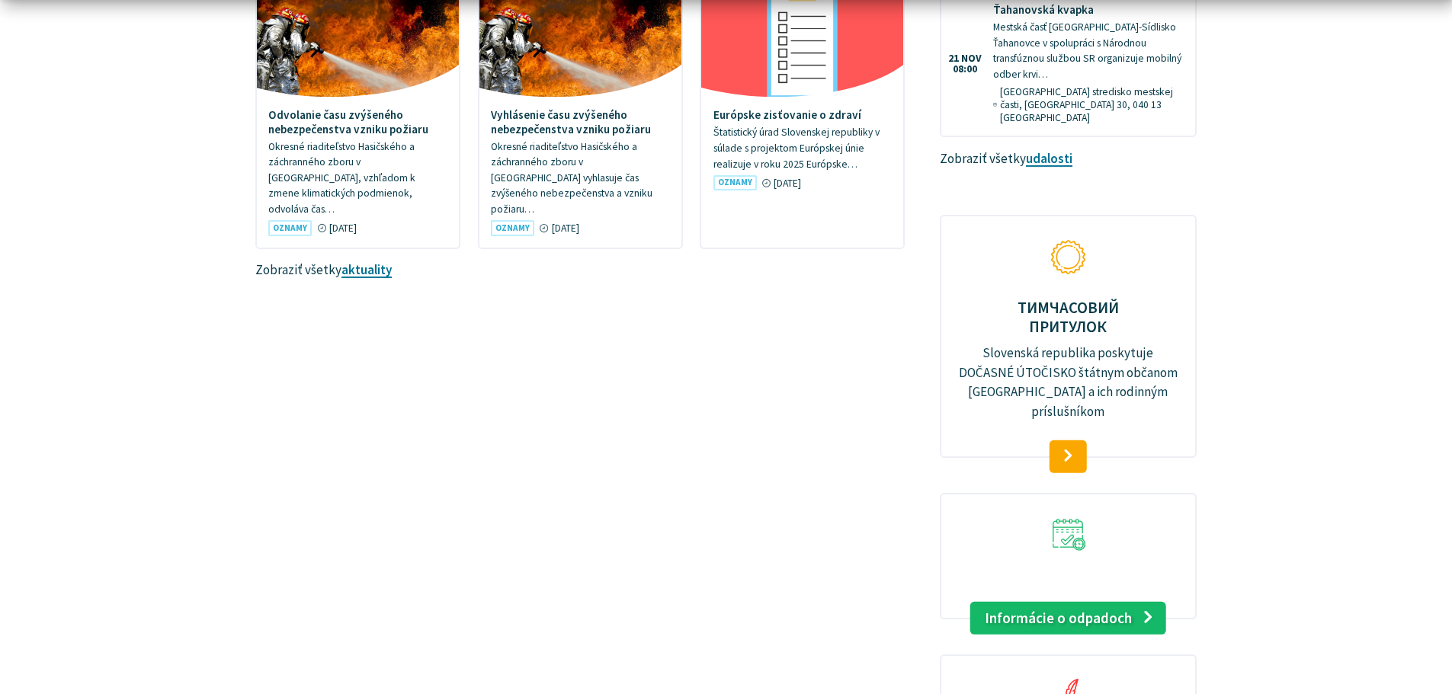
scroll to position [1423, 0]
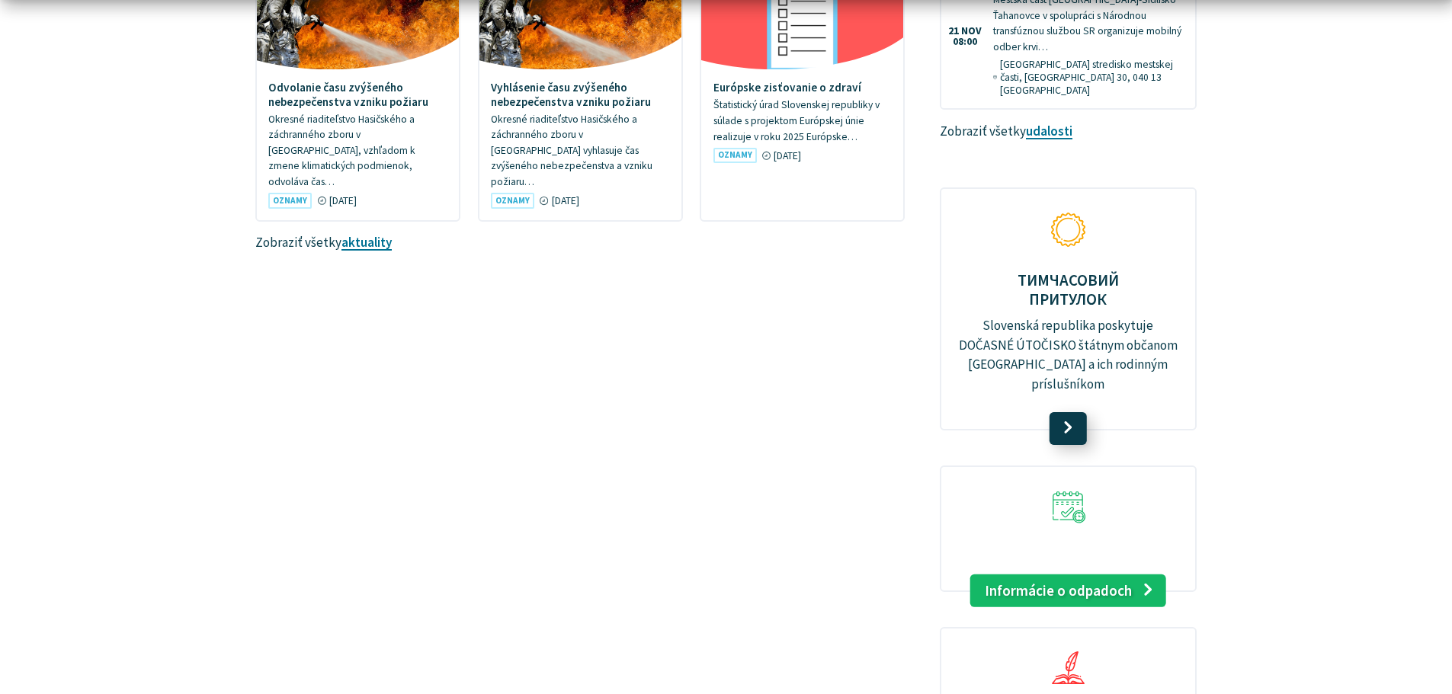
click at [1063, 412] on link at bounding box center [1067, 429] width 37 height 34
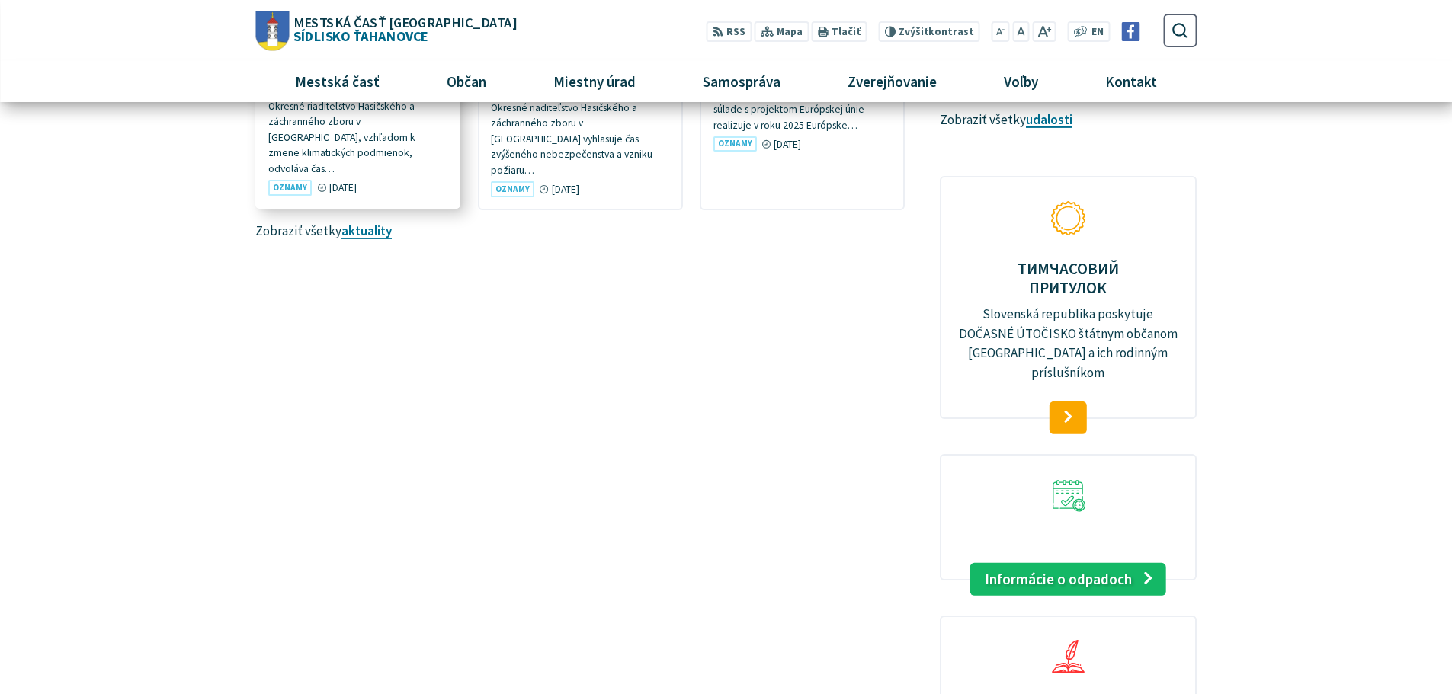
scroll to position [1397, 0]
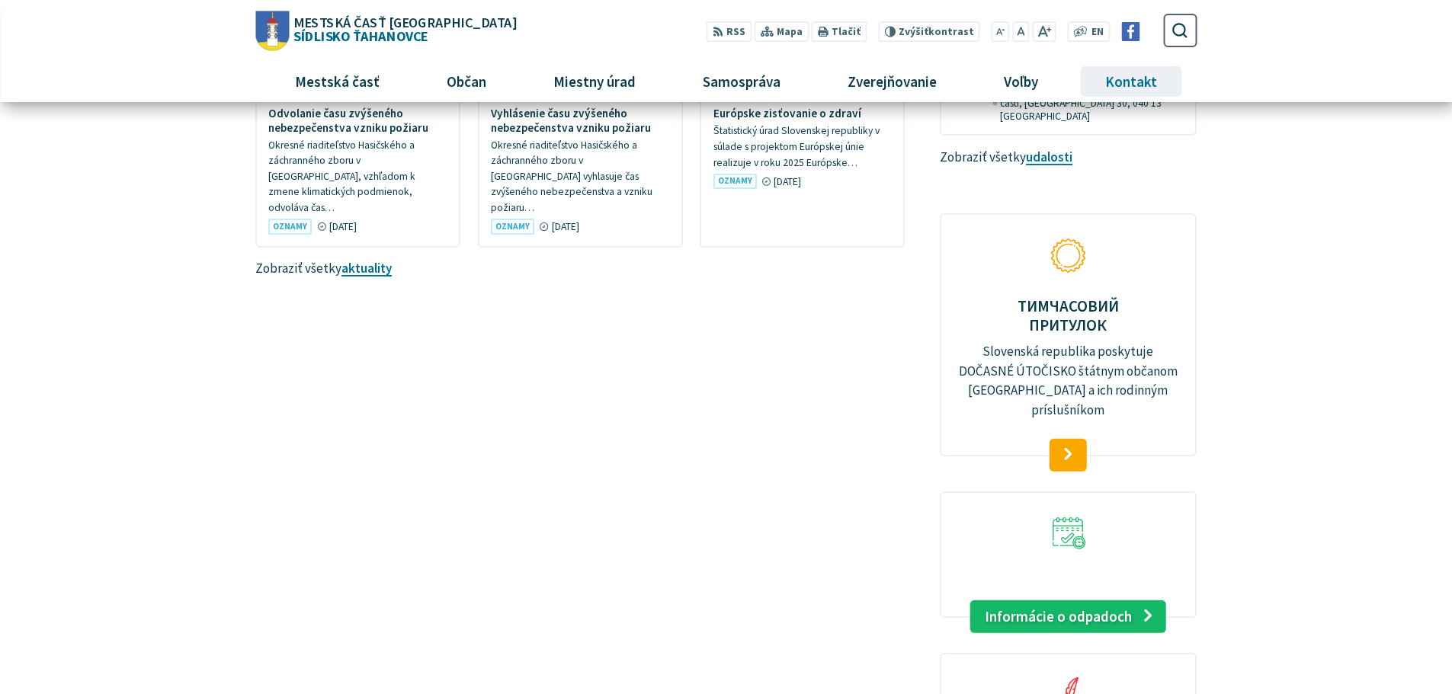
click at [1133, 87] on span "Kontakt" at bounding box center [1131, 81] width 63 height 41
